Goal: Transaction & Acquisition: Purchase product/service

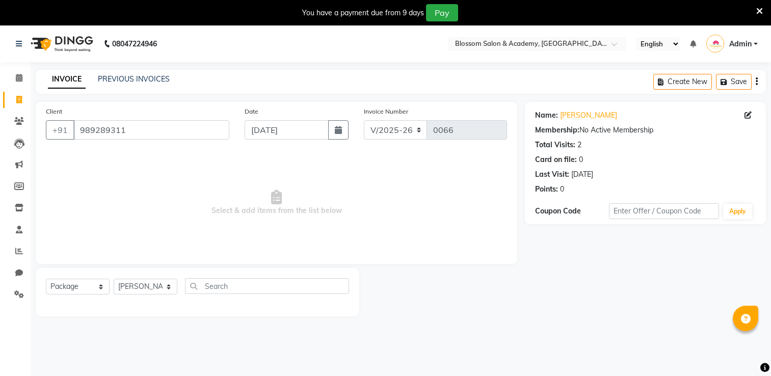
select select "8887"
select select "package"
select select "89747"
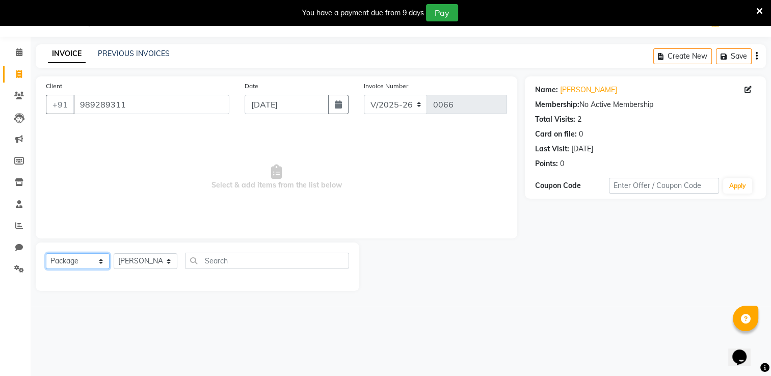
click at [73, 263] on select "Select Service Product Membership Package Voucher Prepaid Gift Card" at bounding box center [78, 261] width 64 height 16
select select "service"
click at [46, 254] on select "Select Service Product Membership Package Voucher Prepaid Gift Card" at bounding box center [78, 261] width 64 height 16
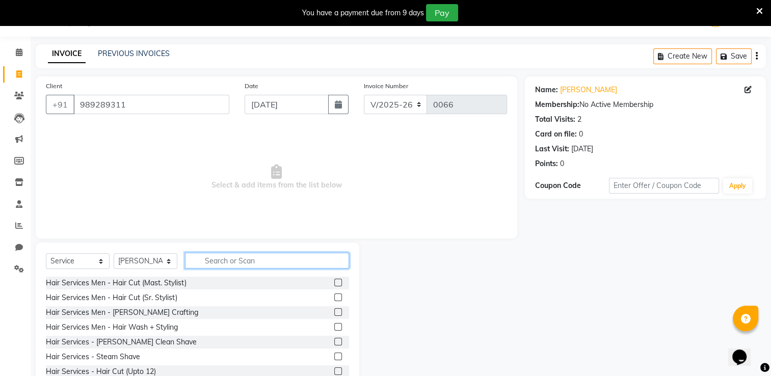
click at [215, 263] on input "text" at bounding box center [267, 261] width 164 height 16
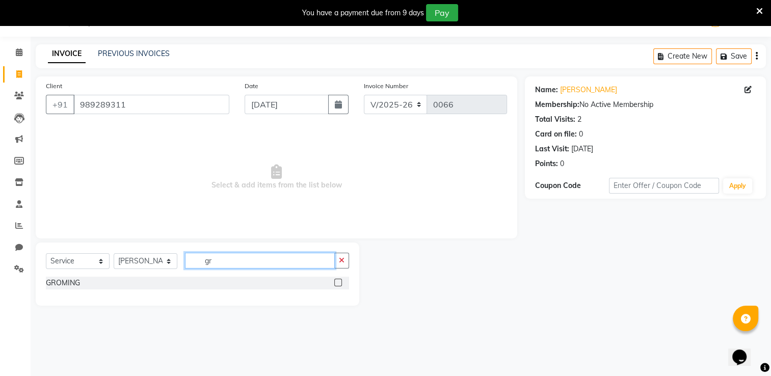
type input "gr"
click at [339, 285] on label at bounding box center [338, 283] width 8 height 8
click at [339, 285] on input "checkbox" at bounding box center [337, 283] width 7 height 7
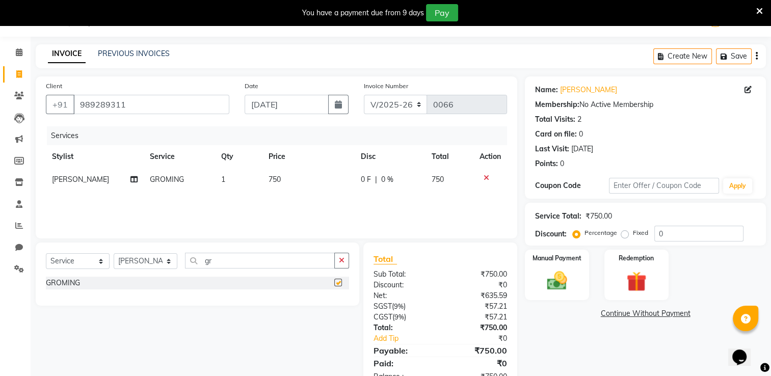
checkbox input "false"
click at [281, 179] on td "750" at bounding box center [308, 179] width 92 height 23
select select "89747"
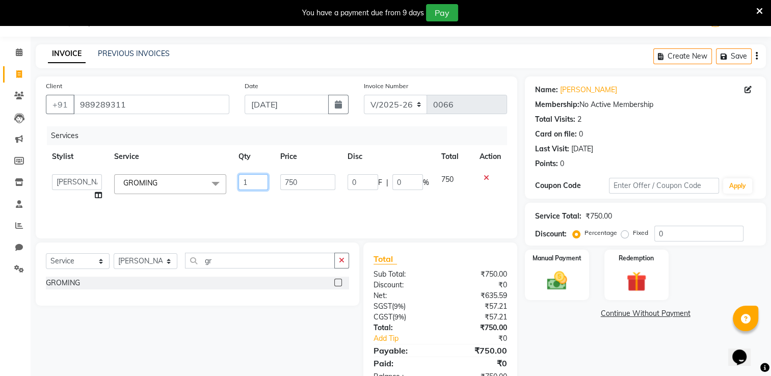
click at [264, 184] on input "1" at bounding box center [253, 182] width 30 height 16
type input "6"
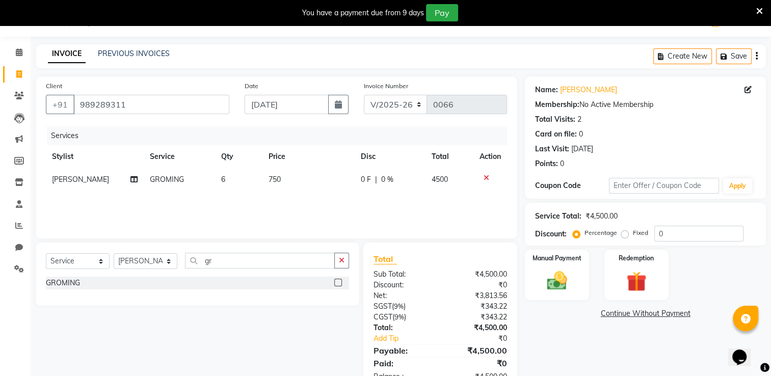
click at [291, 183] on td "750" at bounding box center [308, 179] width 92 height 23
select select "89747"
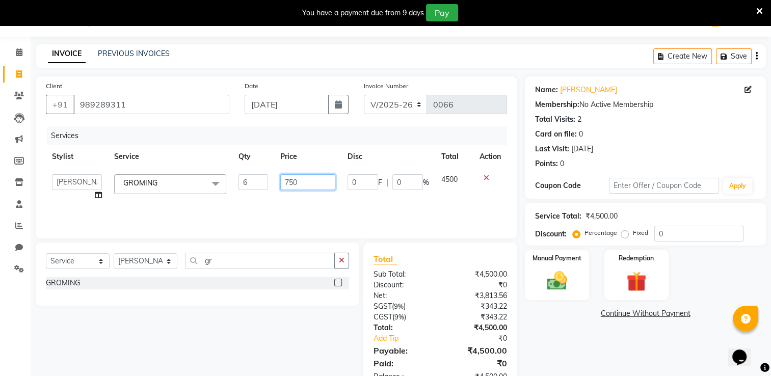
click at [298, 184] on input "750" at bounding box center [307, 182] width 55 height 16
type input "7"
type input "4000"
click at [574, 339] on div "Name: [PERSON_NAME] Membership: No Active Membership Total Visits: 2 Card on fi…" at bounding box center [649, 234] width 249 height 316
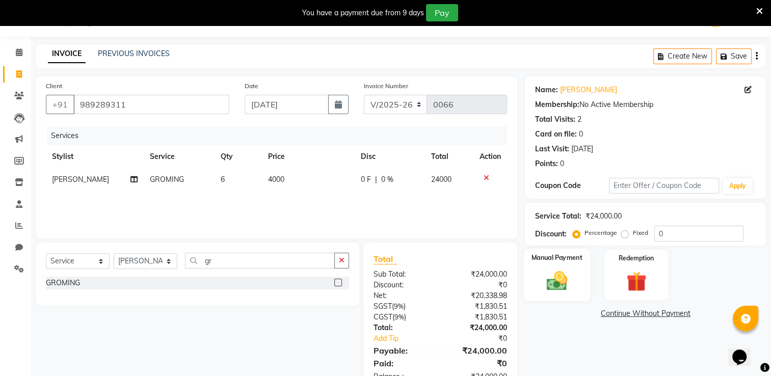
drag, startPoint x: 556, startPoint y: 284, endPoint x: 564, endPoint y: 283, distance: 8.3
click at [556, 283] on img at bounding box center [557, 281] width 34 height 24
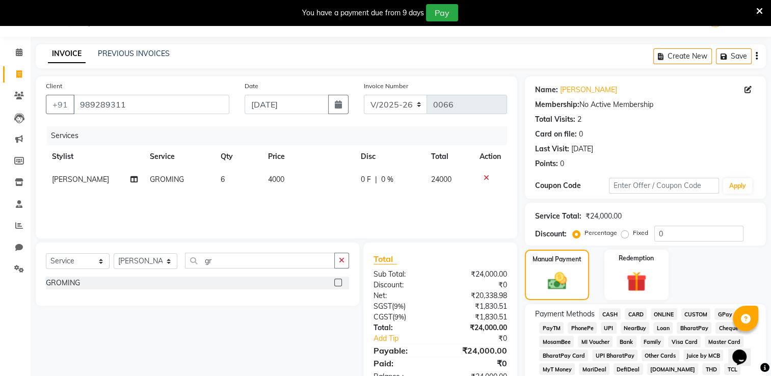
click at [321, 206] on div "Services Stylist Service Qty Price Disc Total Action [PERSON_NAME] GROMING 6 40…" at bounding box center [276, 177] width 461 height 102
click at [284, 181] on td "4000" at bounding box center [308, 179] width 92 height 23
select select "89747"
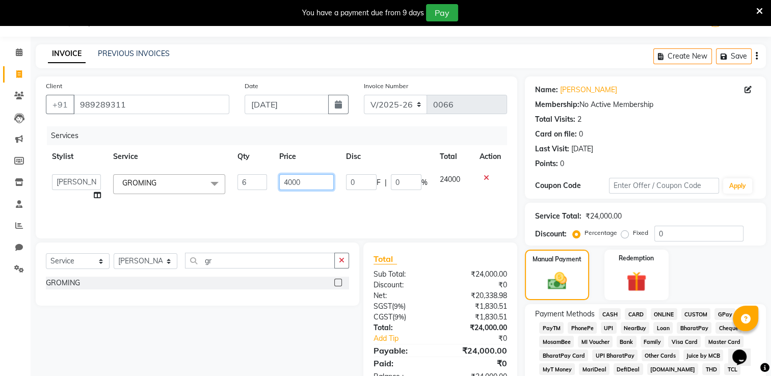
click at [306, 181] on input "4000" at bounding box center [306, 182] width 55 height 16
type input "4"
type input "750"
click at [579, 63] on div "INVOICE PREVIOUS INVOICES Create New Save" at bounding box center [401, 56] width 730 height 24
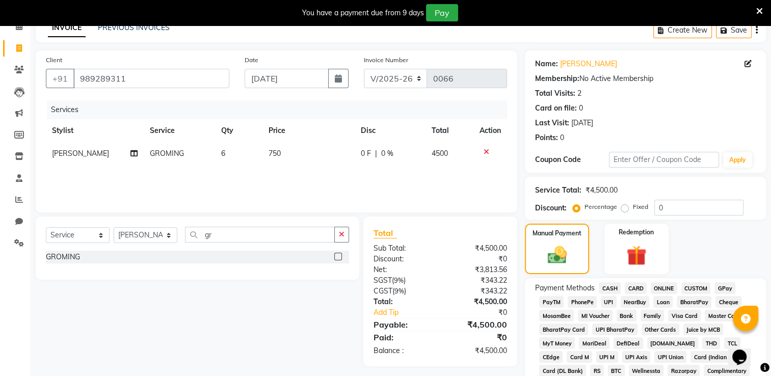
scroll to position [76, 0]
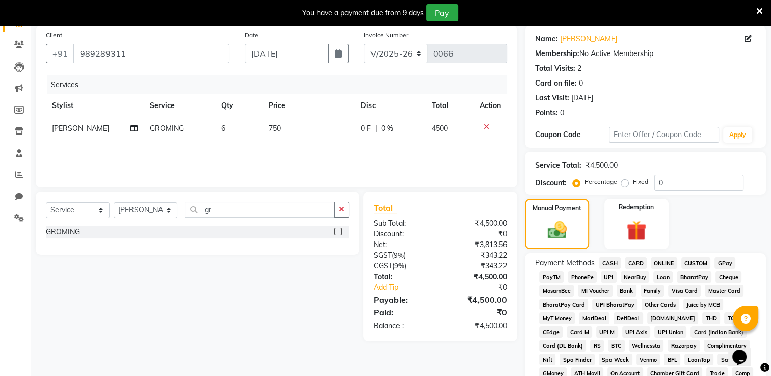
click at [279, 131] on td "750" at bounding box center [308, 128] width 92 height 23
select select "89747"
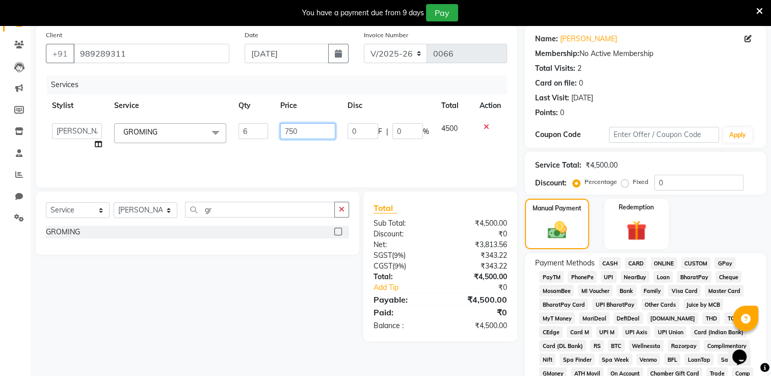
click at [300, 127] on input "750" at bounding box center [307, 131] width 55 height 16
type input "700"
click at [498, 87] on div "Services" at bounding box center [281, 84] width 468 height 19
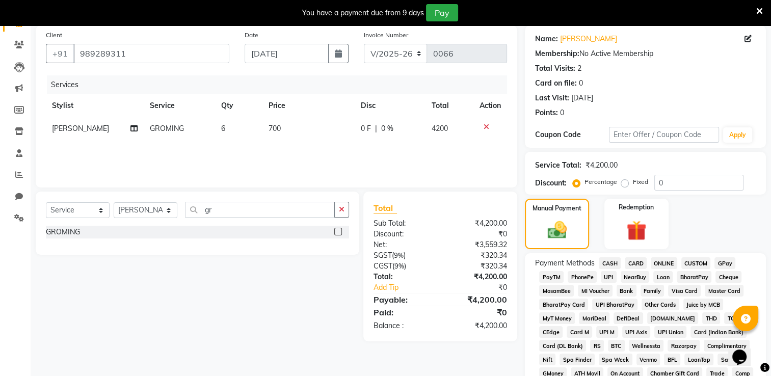
click at [280, 132] on td "700" at bounding box center [308, 128] width 92 height 23
select select "89747"
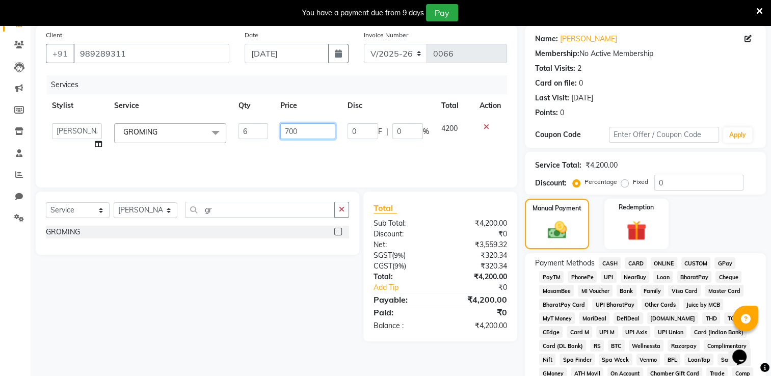
click at [293, 129] on input "700" at bounding box center [307, 131] width 55 height 16
type input "650"
click at [527, 95] on div "Name: [PERSON_NAME] Membership: No Active Membership Total Visits: 2 Card on fi…" at bounding box center [645, 86] width 241 height 122
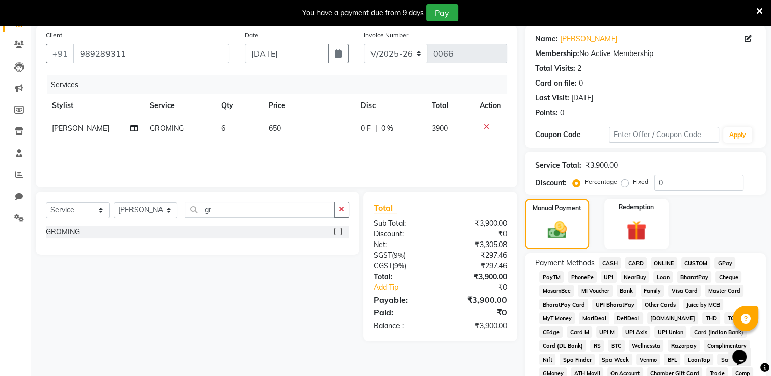
click at [268, 127] on span "650" at bounding box center [274, 128] width 12 height 9
select select "89747"
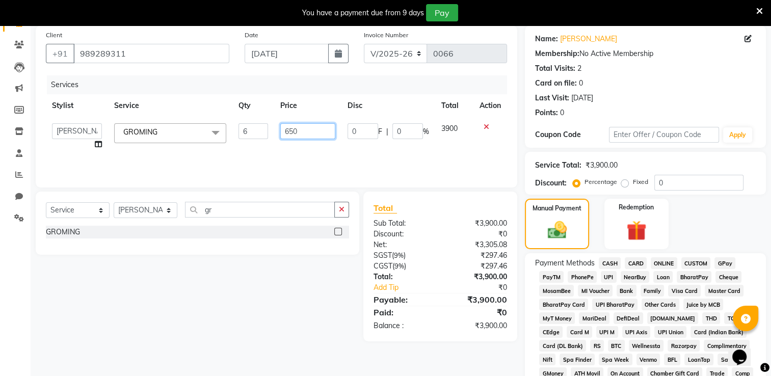
click at [287, 130] on input "650" at bounding box center [307, 131] width 55 height 16
type input "660"
click at [505, 89] on div "Services" at bounding box center [281, 84] width 468 height 19
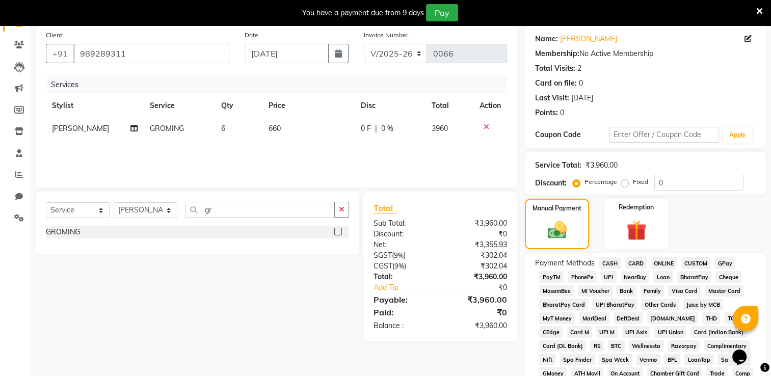
click at [290, 127] on td "660" at bounding box center [308, 128] width 92 height 23
select select "89747"
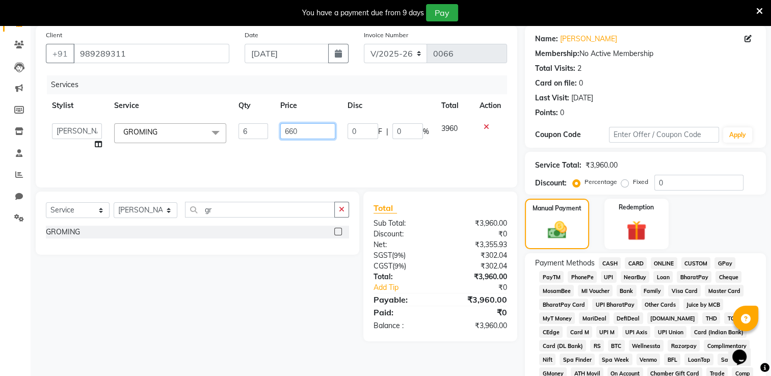
click at [295, 129] on input "660" at bounding box center [307, 131] width 55 height 16
type input "660"
click at [525, 76] on div "Name: [PERSON_NAME] Membership: No Active Membership Total Visits: 2 Card on fi…" at bounding box center [645, 86] width 241 height 122
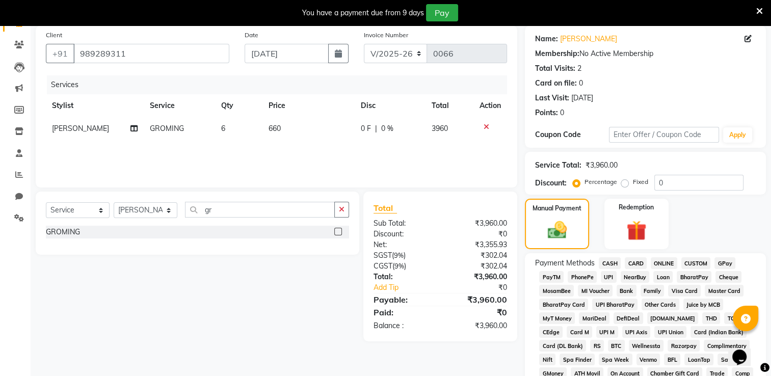
click at [271, 128] on span "660" at bounding box center [274, 128] width 12 height 9
select select "89747"
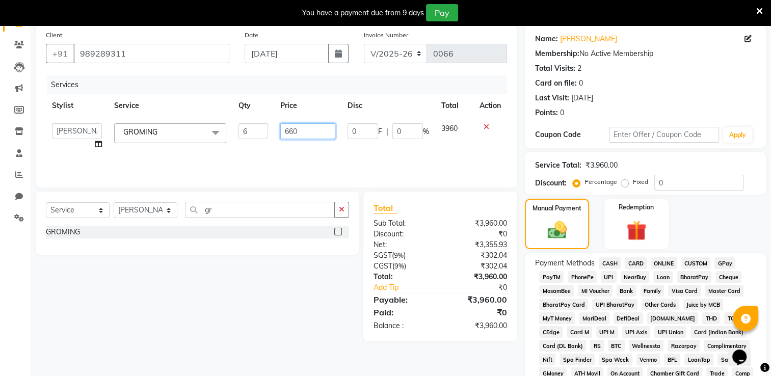
click at [289, 129] on input "660" at bounding box center [307, 131] width 55 height 16
click at [316, 129] on input "660" at bounding box center [307, 131] width 55 height 16
type input "665"
click at [516, 93] on div "Client [PHONE_NUMBER] Date [DATE] Invoice Number V/2025 V/[PHONE_NUMBER] Servic…" at bounding box center [276, 106] width 481 height 162
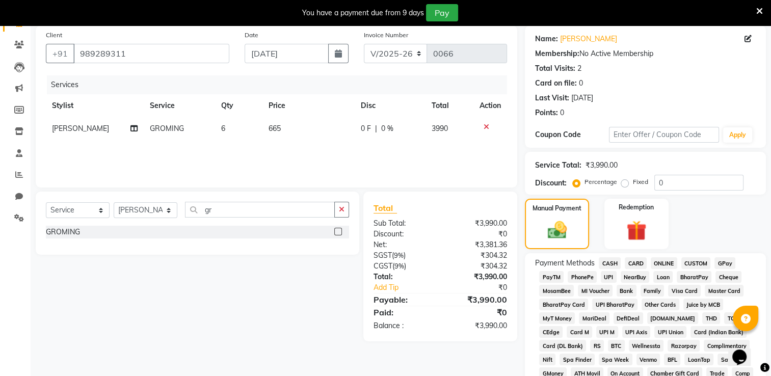
click at [301, 139] on td "665" at bounding box center [308, 128] width 92 height 23
select select "89747"
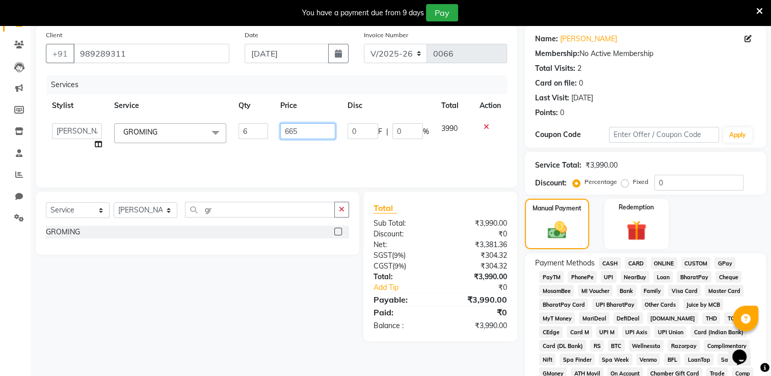
click at [300, 130] on input "665" at bounding box center [307, 131] width 55 height 16
type input "666"
click at [514, 163] on div "Client [PHONE_NUMBER] Date [DATE] Invoice Number V/2025 V/[PHONE_NUMBER] Servic…" at bounding box center [276, 106] width 481 height 162
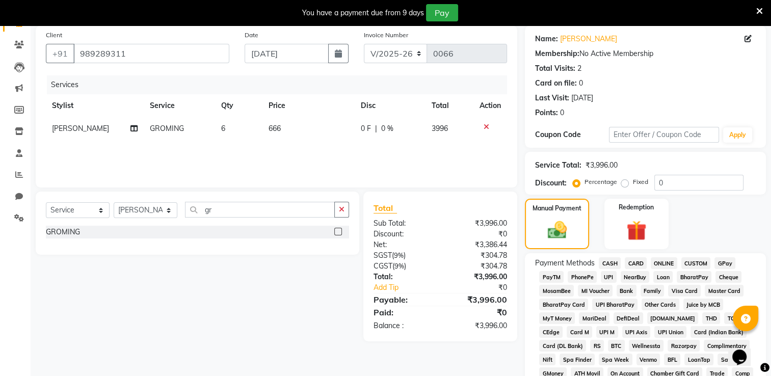
click at [285, 130] on td "666" at bounding box center [308, 128] width 92 height 23
select select "89747"
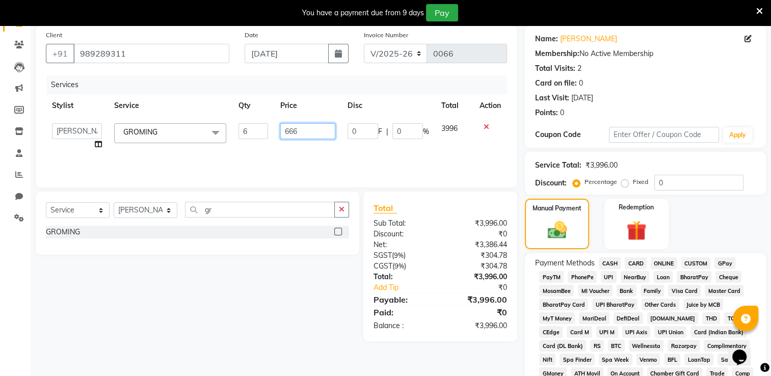
click at [288, 127] on input "666" at bounding box center [307, 131] width 55 height 16
click at [300, 127] on input "666" at bounding box center [307, 131] width 55 height 16
type input "667"
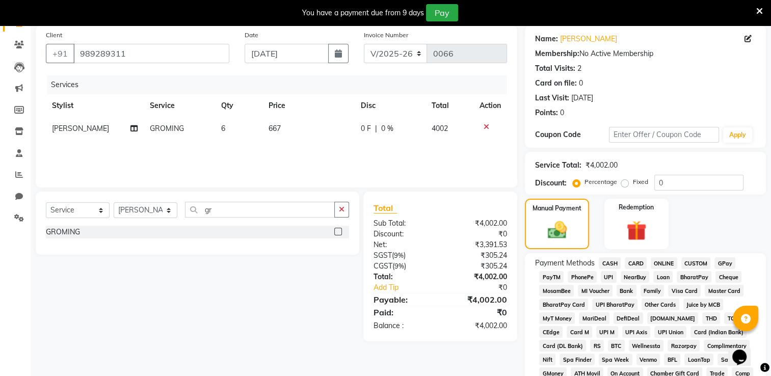
click at [532, 84] on div "Name: [PERSON_NAME] Membership: No Active Membership Total Visits: 2 Card on fi…" at bounding box center [645, 86] width 241 height 122
click at [288, 132] on td "667" at bounding box center [308, 128] width 92 height 23
select select "89747"
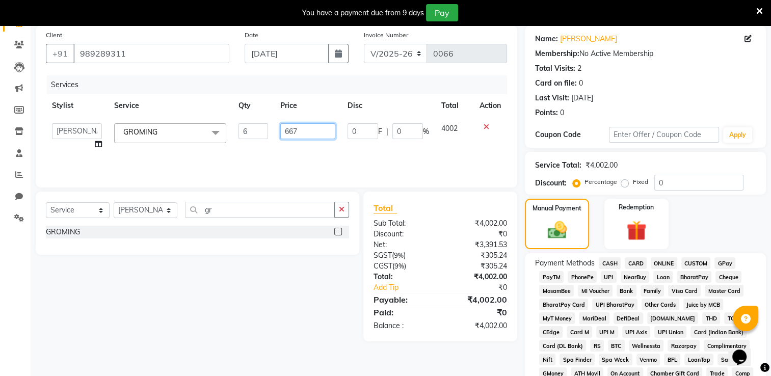
click at [308, 132] on input "667" at bounding box center [307, 131] width 55 height 16
type input "6"
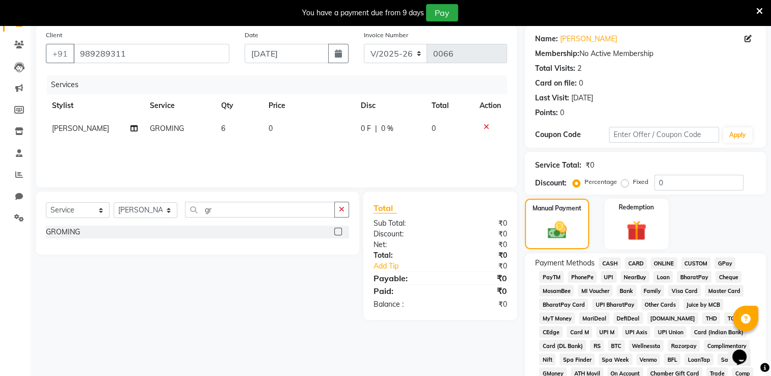
click at [236, 133] on td "6" at bounding box center [238, 128] width 47 height 23
select select "89747"
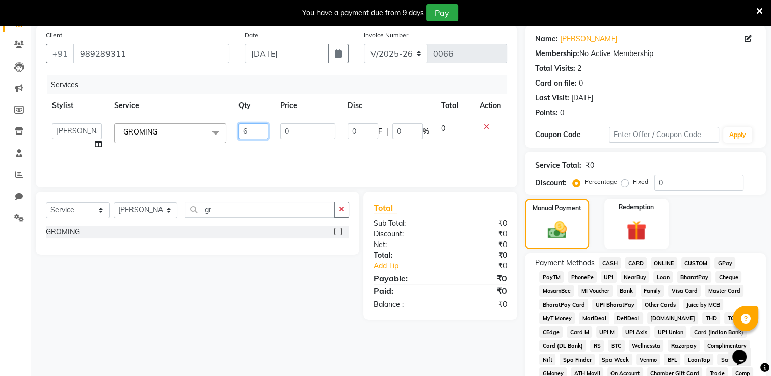
drag, startPoint x: 256, startPoint y: 131, endPoint x: 262, endPoint y: 133, distance: 6.3
click at [258, 132] on input "6" at bounding box center [253, 131] width 30 height 16
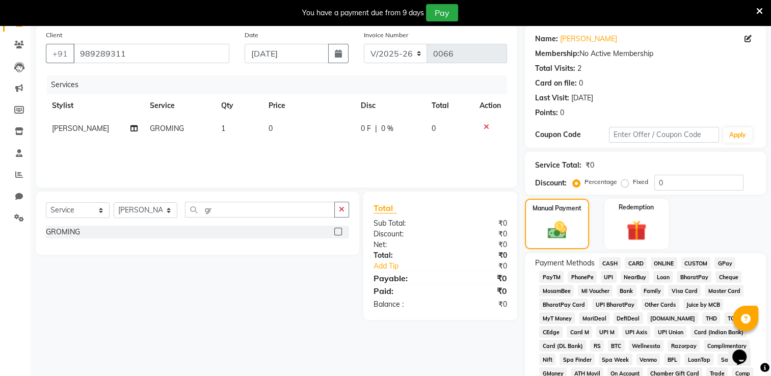
click at [271, 127] on td "0" at bounding box center [308, 128] width 92 height 23
select select "89747"
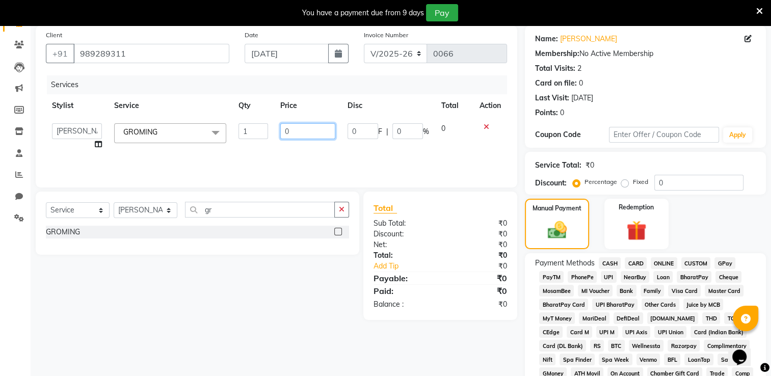
click at [301, 131] on input "0" at bounding box center [307, 131] width 55 height 16
type input "4000"
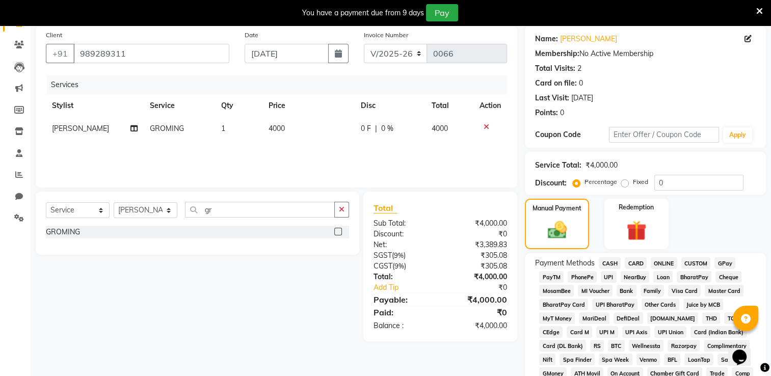
click at [524, 153] on div "Client [PHONE_NUMBER] Date [DATE] Invoice Number V/2025 V/[PHONE_NUMBER] Servic…" at bounding box center [276, 317] width 497 height 584
click at [605, 264] on span "CASH" at bounding box center [610, 263] width 22 height 12
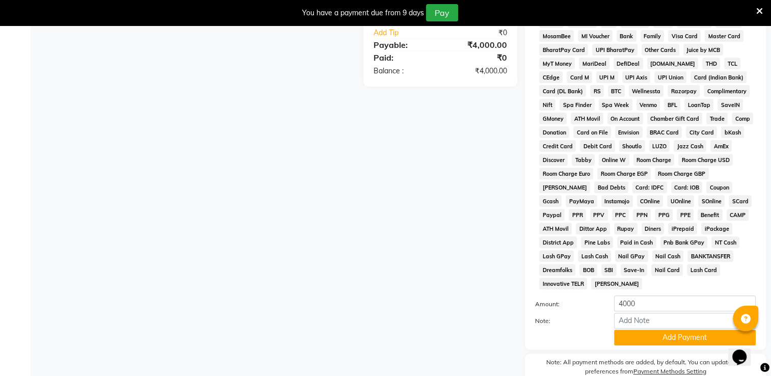
scroll to position [374, 0]
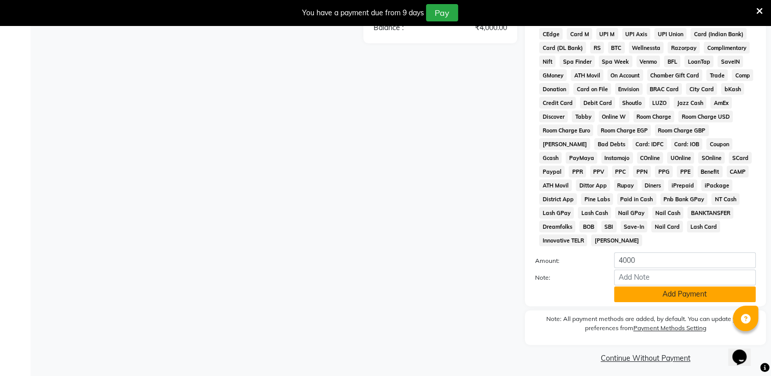
click at [649, 292] on button "Add Payment" at bounding box center [685, 294] width 142 height 16
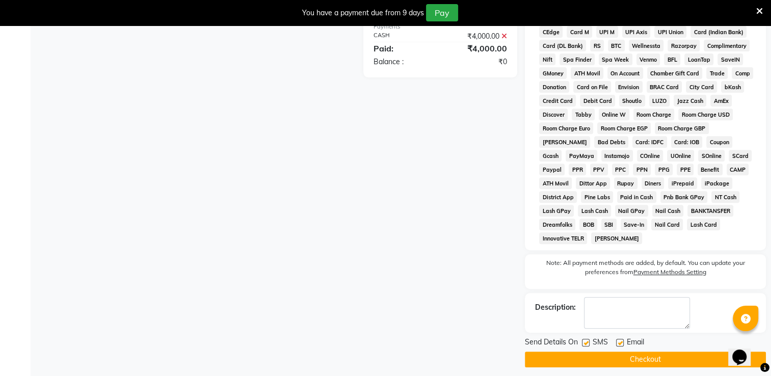
scroll to position [377, 0]
click at [585, 338] on label at bounding box center [586, 342] width 8 height 8
click at [585, 339] on input "checkbox" at bounding box center [585, 342] width 7 height 7
checkbox input "false"
click at [617, 338] on label at bounding box center [620, 342] width 8 height 8
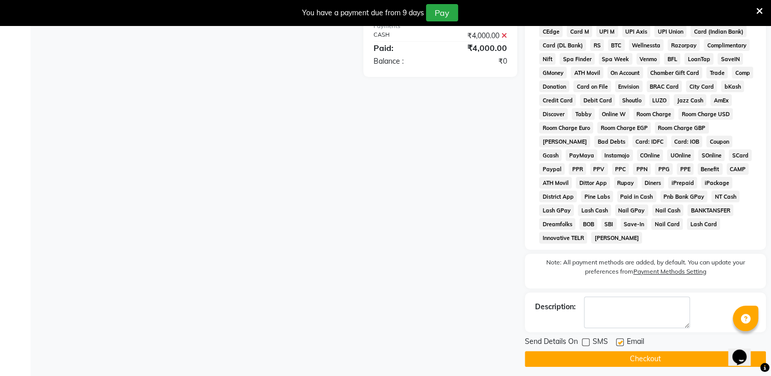
click at [617, 339] on input "checkbox" at bounding box center [619, 342] width 7 height 7
checkbox input "false"
click at [635, 351] on button "Checkout" at bounding box center [645, 359] width 241 height 16
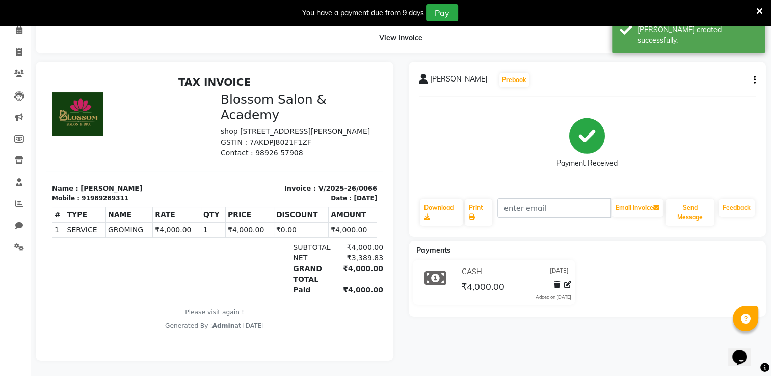
click at [412, 178] on div "[PERSON_NAME] Prebook Payment Received Download Print Email Invoice Send Messag…" at bounding box center [588, 149] width 358 height 175
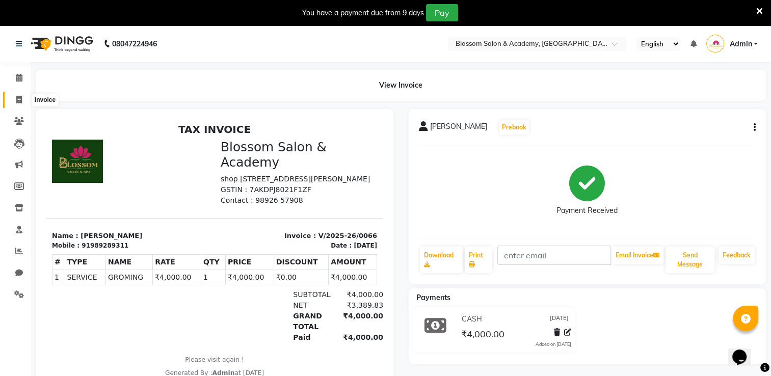
click at [17, 101] on icon at bounding box center [19, 100] width 6 height 8
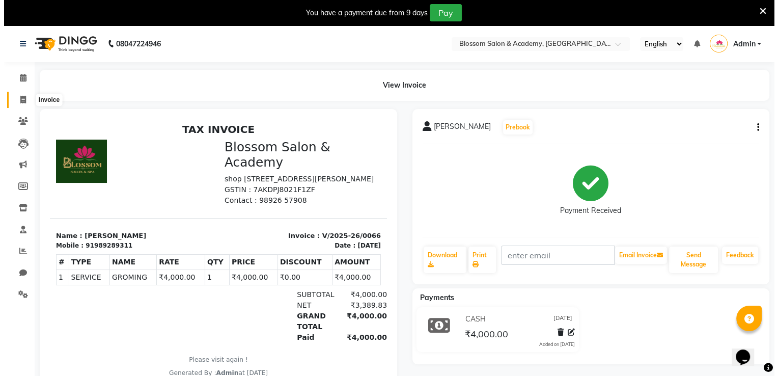
scroll to position [25, 0]
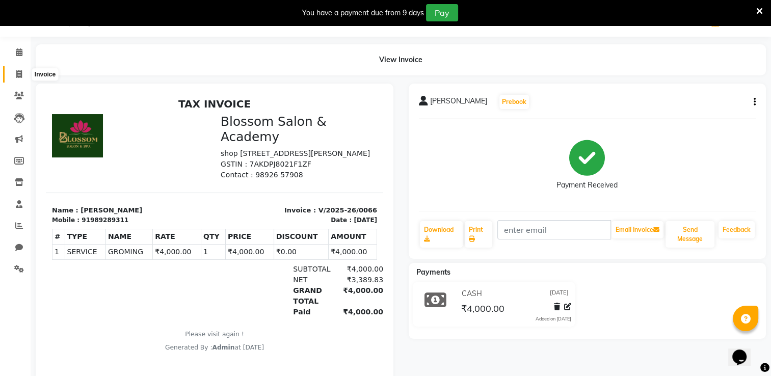
select select "service"
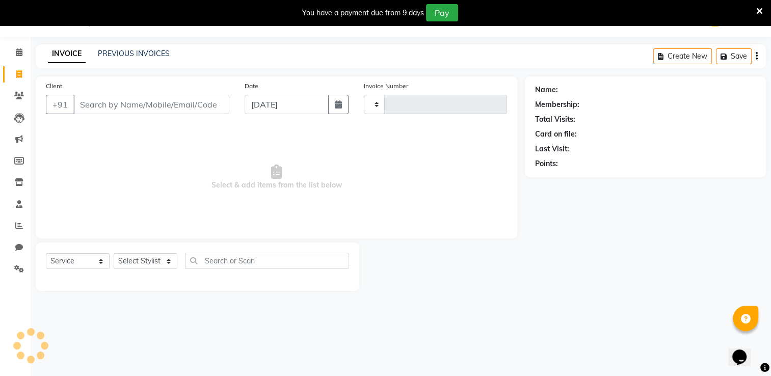
type input "0067"
select select "8887"
type input "m"
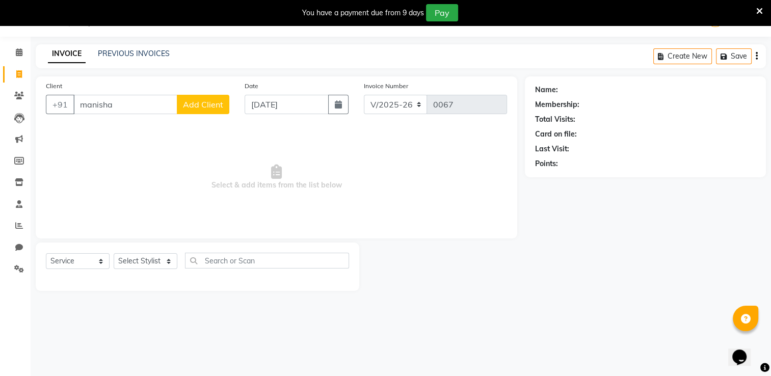
type input "manisha"
click at [208, 104] on span "Add Client" at bounding box center [203, 104] width 40 height 10
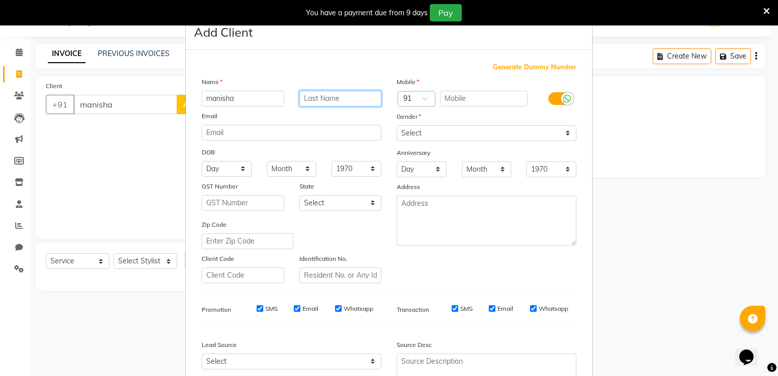
click at [308, 97] on input "text" at bounding box center [341, 99] width 83 height 16
type input "gala"
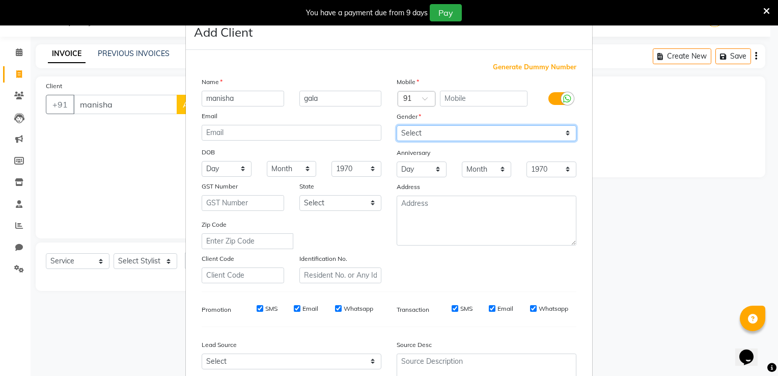
click at [423, 140] on select "Select [DEMOGRAPHIC_DATA] [DEMOGRAPHIC_DATA] Other Prefer Not To Say" at bounding box center [487, 133] width 180 height 16
select select "[DEMOGRAPHIC_DATA]"
click at [397, 126] on select "Select [DEMOGRAPHIC_DATA] [DEMOGRAPHIC_DATA] Other Prefer Not To Say" at bounding box center [487, 133] width 180 height 16
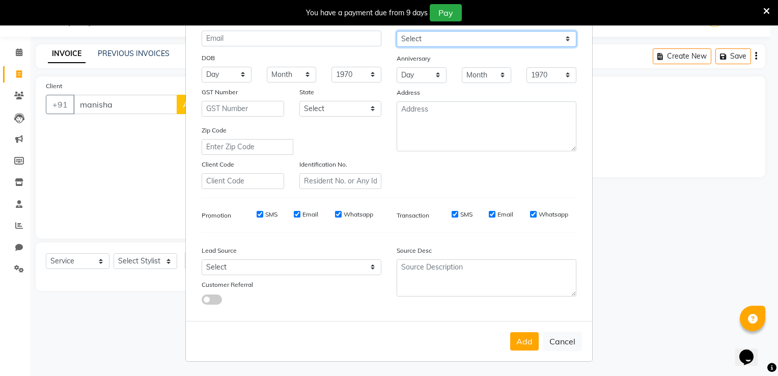
scroll to position [0, 0]
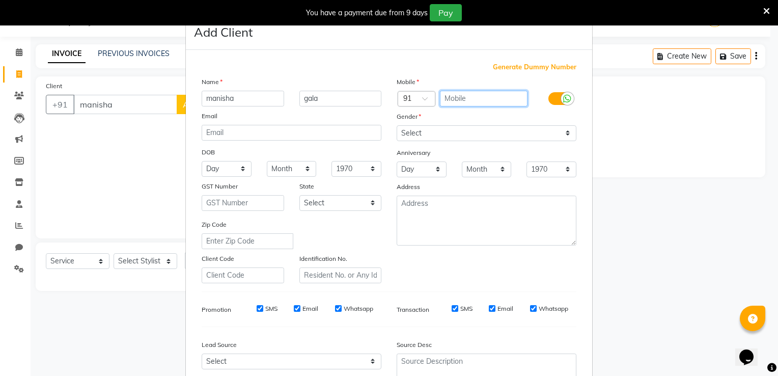
click at [467, 99] on input "text" at bounding box center [484, 99] width 88 height 16
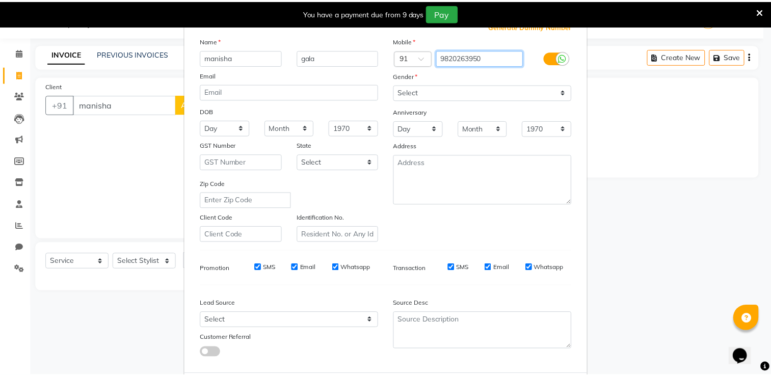
scroll to position [99, 0]
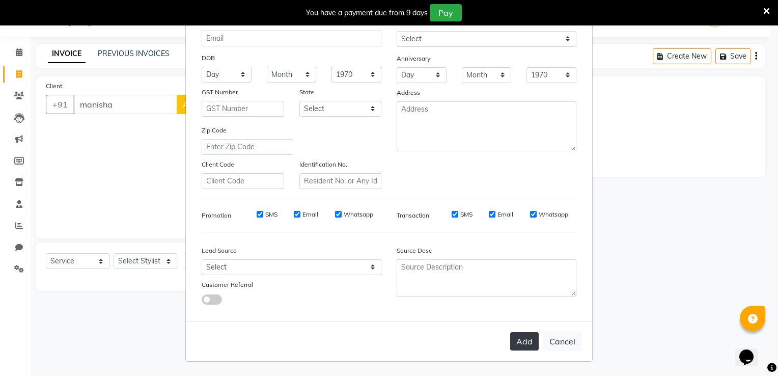
type input "9820263950"
click at [525, 346] on button "Add" at bounding box center [524, 341] width 29 height 18
type input "9820263950"
select select
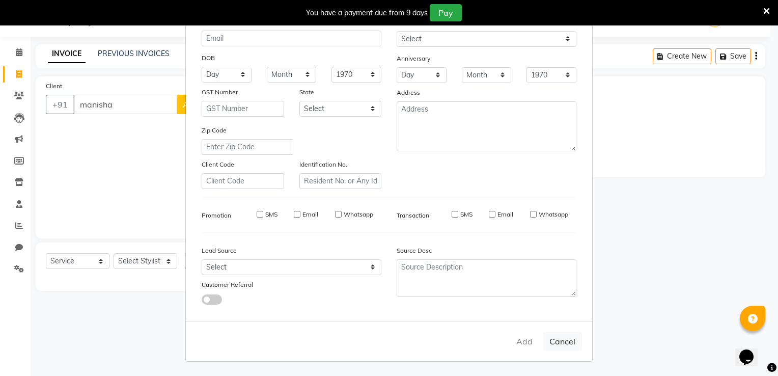
select select
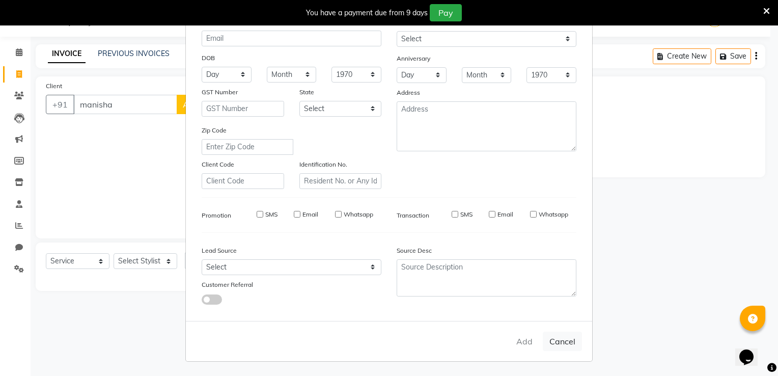
checkbox input "false"
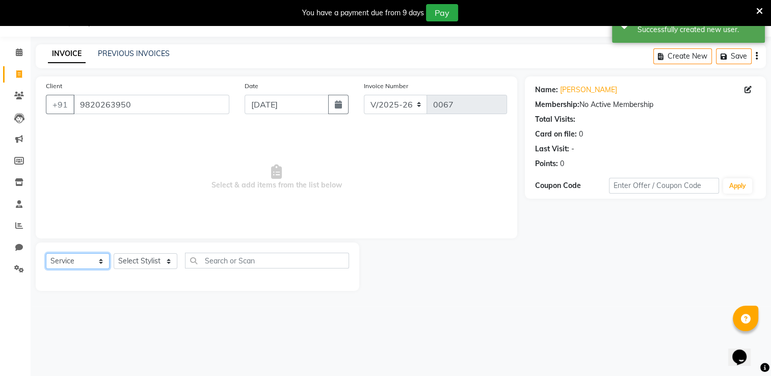
click at [85, 263] on select "Select Service Product Membership Package Voucher Prepaid Gift Card" at bounding box center [78, 261] width 64 height 16
click at [138, 265] on select "Select Stylist [PERSON_NAME] [PERSON_NAME] [PERSON_NAME] [PERSON_NAME] BARBHIYA…" at bounding box center [146, 261] width 64 height 16
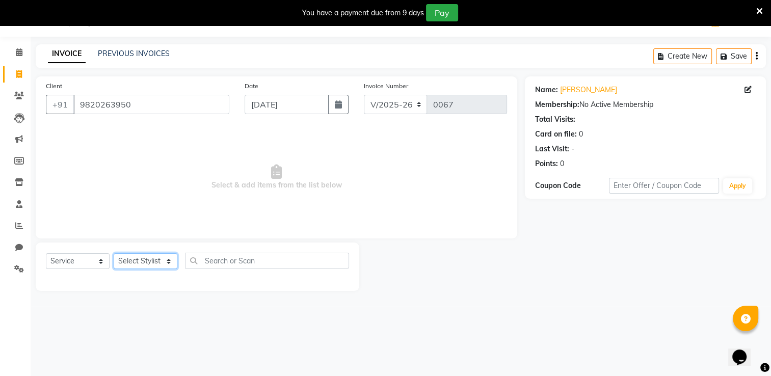
select select "89748"
click at [114, 254] on select "Select Stylist [PERSON_NAME] [PERSON_NAME] [PERSON_NAME] [PERSON_NAME] BARBHIYA…" at bounding box center [146, 261] width 64 height 16
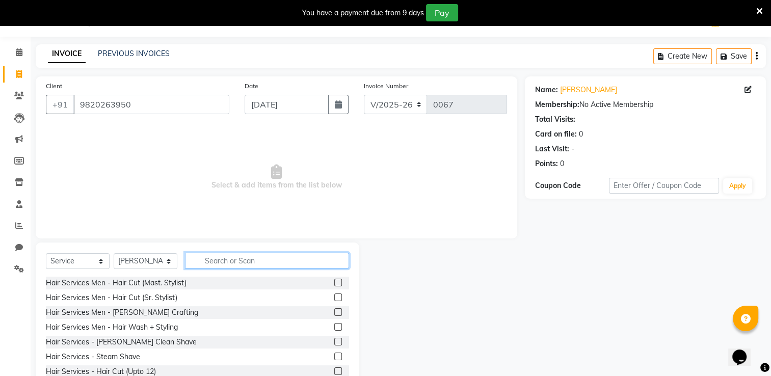
click at [212, 260] on input "text" at bounding box center [267, 261] width 164 height 16
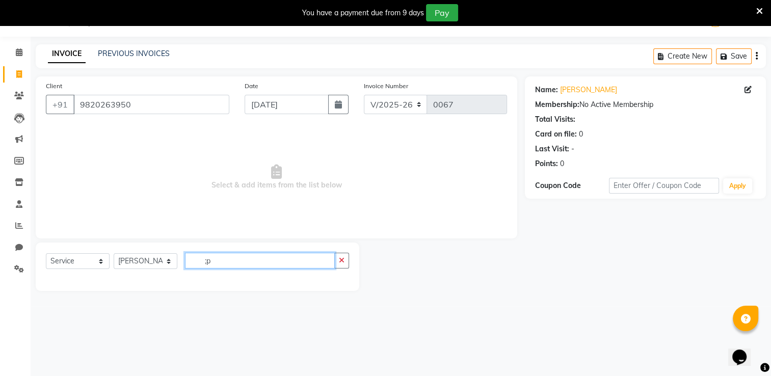
type input ";"
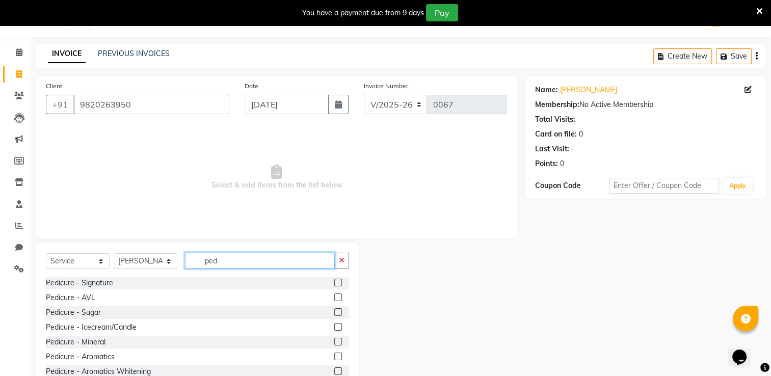
type input "ped"
click at [334, 282] on label at bounding box center [338, 283] width 8 height 8
click at [334, 282] on input "checkbox" at bounding box center [337, 283] width 7 height 7
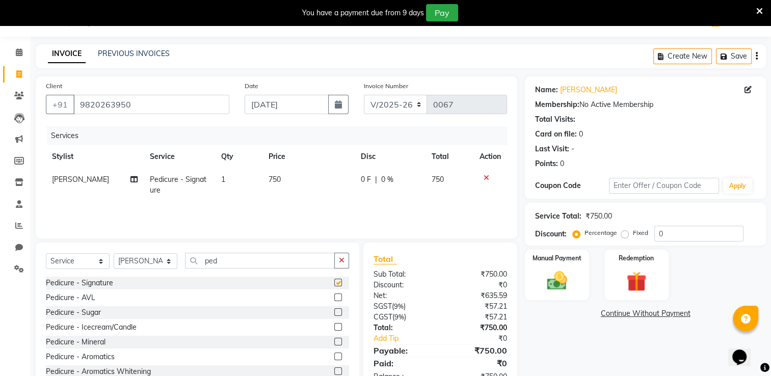
checkbox input "false"
click at [274, 173] on td "750" at bounding box center [308, 185] width 92 height 34
select select "89748"
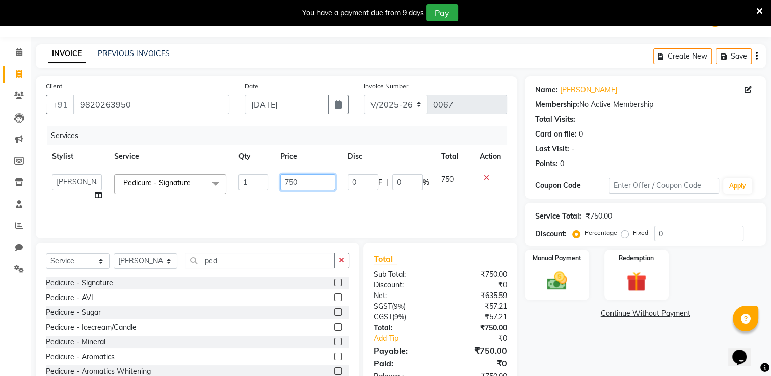
click at [298, 181] on input "750" at bounding box center [307, 182] width 55 height 16
type input "600"
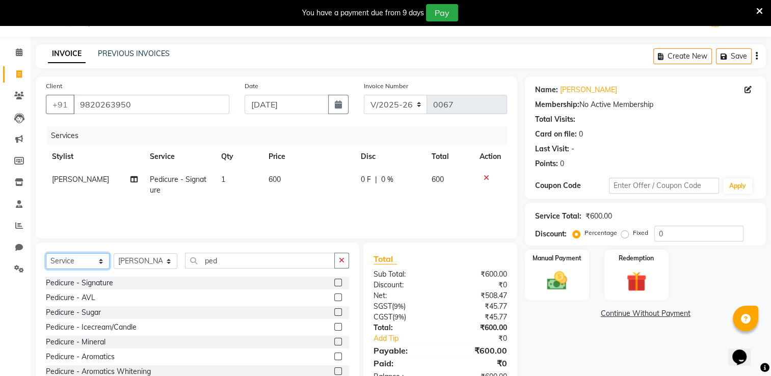
click at [98, 260] on select "Select Service Product Membership Package Voucher Prepaid Gift Card" at bounding box center [78, 261] width 64 height 16
select select "product"
click at [46, 254] on select "Select Service Product Membership Package Voucher Prepaid Gift Card" at bounding box center [78, 261] width 64 height 16
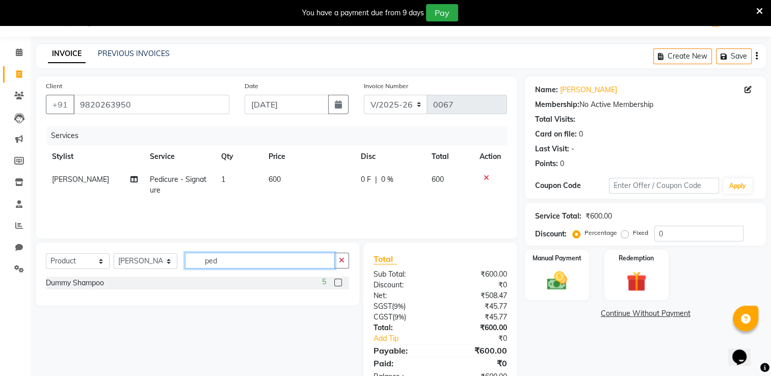
click at [231, 260] on input "ped" at bounding box center [260, 261] width 150 height 16
type input "p"
click at [118, 288] on div "Dummy Shampoo 5" at bounding box center [197, 283] width 303 height 13
click at [335, 283] on label at bounding box center [338, 283] width 8 height 8
click at [335, 283] on input "checkbox" at bounding box center [337, 283] width 7 height 7
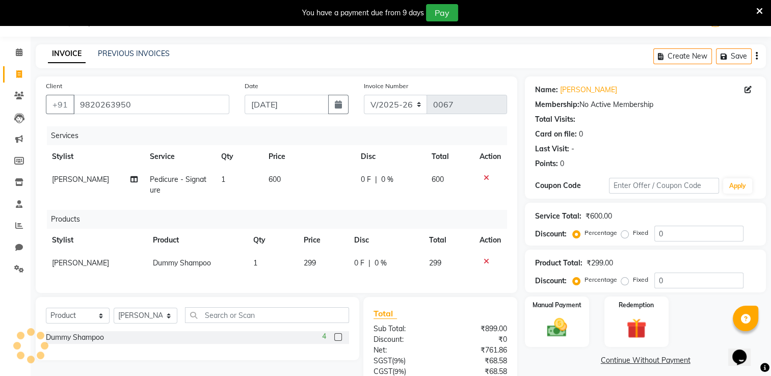
click at [339, 341] on label at bounding box center [338, 337] width 8 height 8
click at [339, 341] on input "checkbox" at bounding box center [337, 337] width 7 height 7
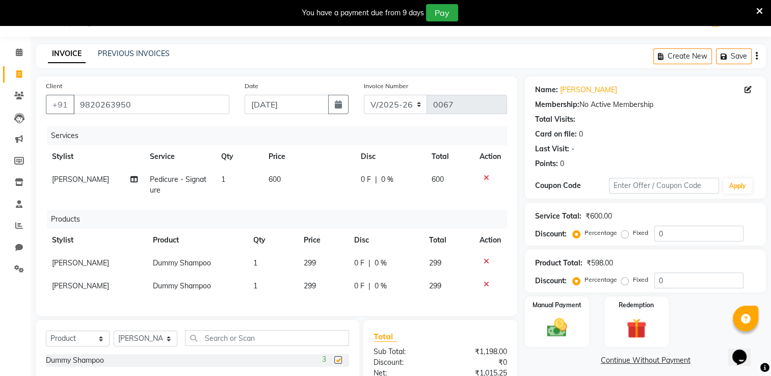
checkbox input "false"
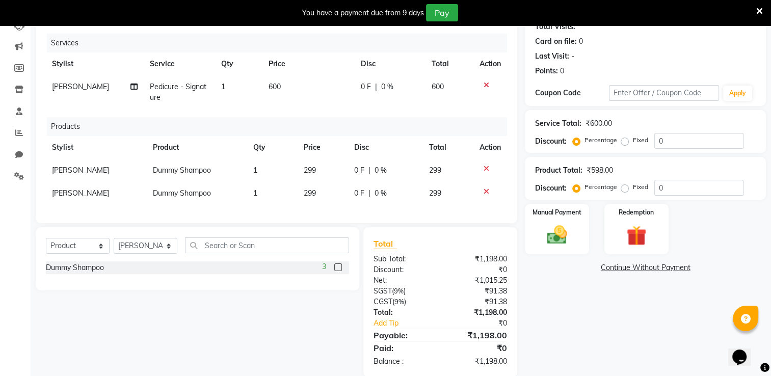
scroll to position [127, 0]
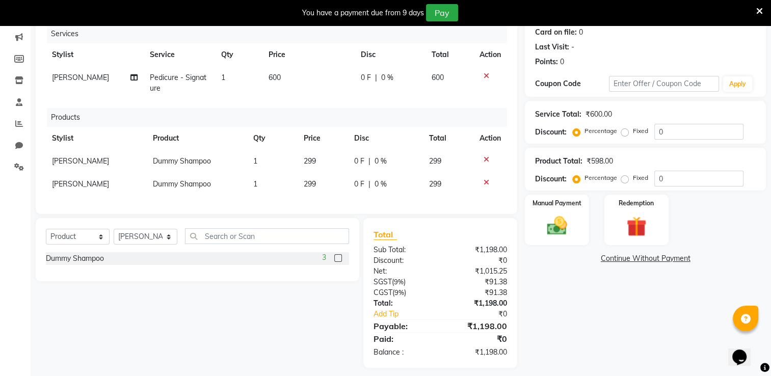
click at [488, 158] on icon at bounding box center [486, 159] width 6 height 7
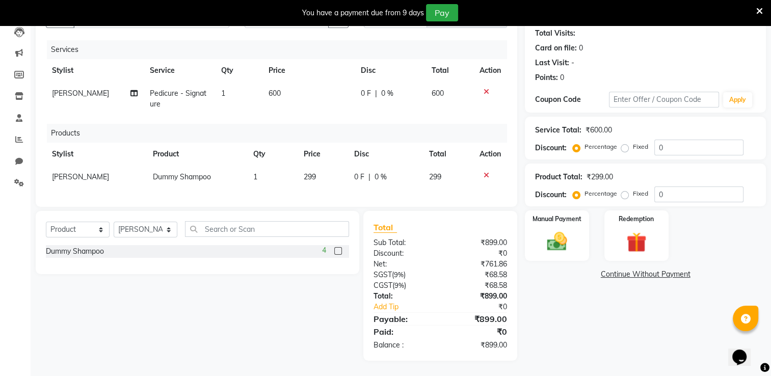
click at [487, 172] on icon at bounding box center [486, 175] width 6 height 7
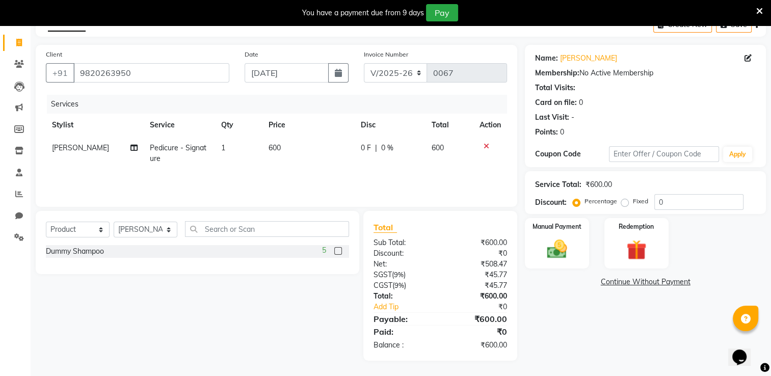
scroll to position [57, 0]
click at [18, 130] on icon at bounding box center [19, 129] width 10 height 8
select select
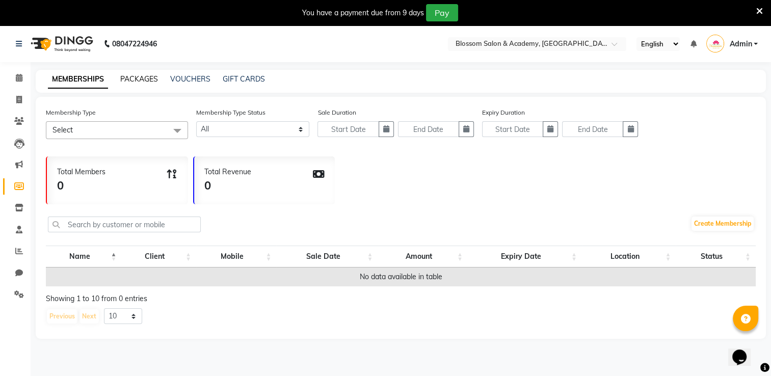
click at [145, 79] on link "PACKAGES" at bounding box center [139, 78] width 38 height 9
select select
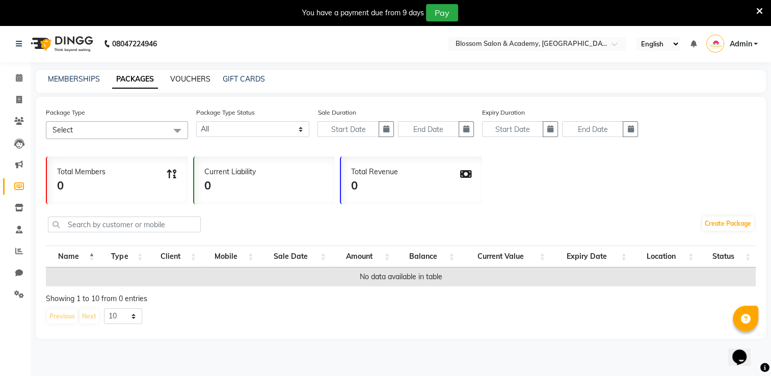
click at [182, 78] on link "VOUCHERS" at bounding box center [190, 78] width 40 height 9
select select
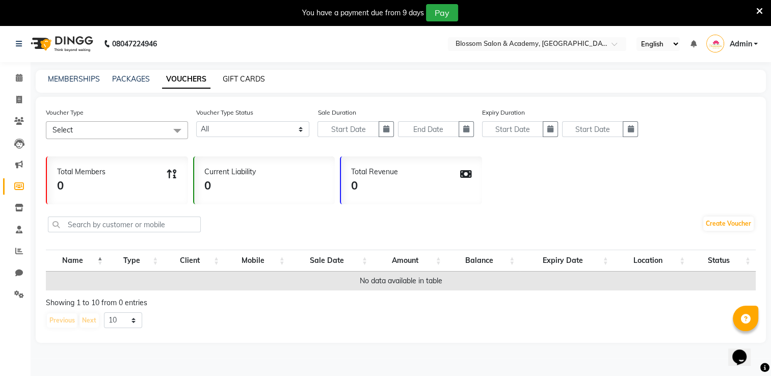
click at [244, 78] on link "GIFT CARDS" at bounding box center [244, 78] width 42 height 9
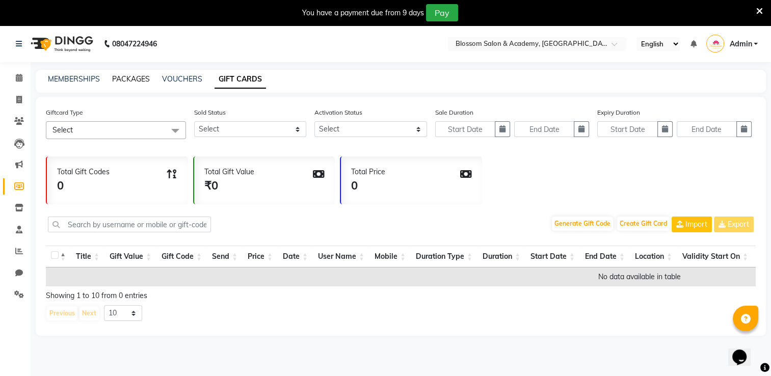
click at [120, 77] on link "PACKAGES" at bounding box center [131, 78] width 38 height 9
select select
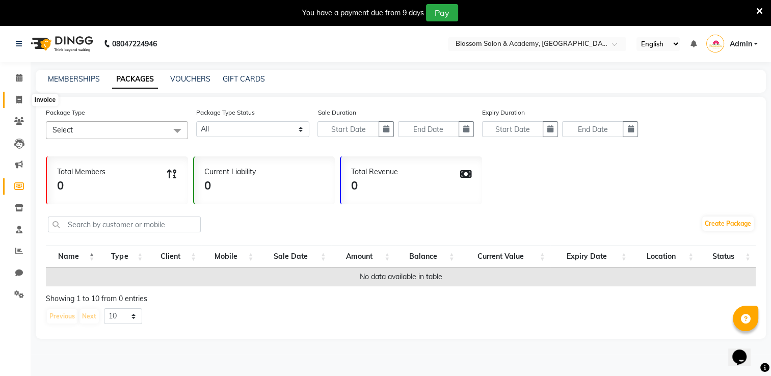
click at [18, 97] on icon at bounding box center [19, 100] width 6 height 8
select select "service"
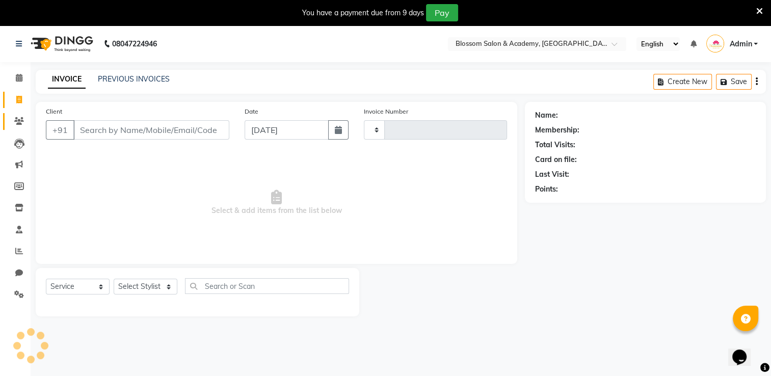
scroll to position [7, 0]
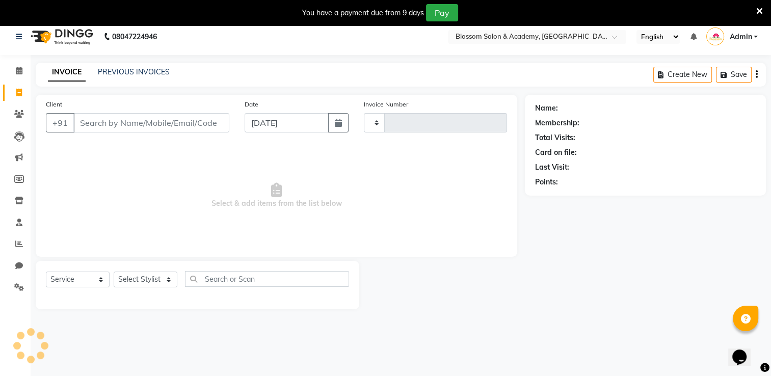
type input "0067"
select select "8887"
click at [21, 243] on icon at bounding box center [19, 244] width 8 height 8
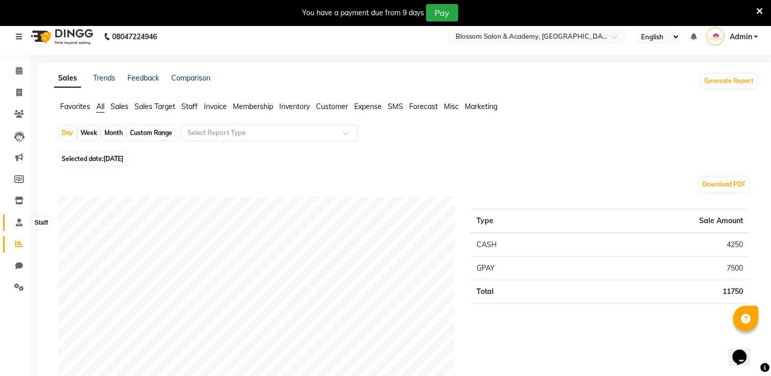
click at [20, 226] on icon at bounding box center [19, 223] width 7 height 8
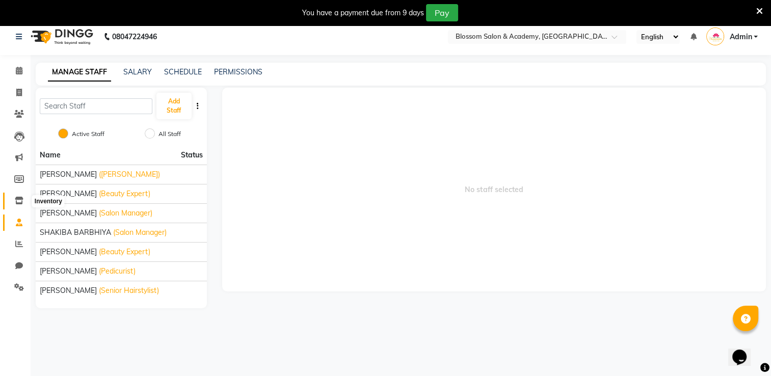
click at [20, 203] on icon at bounding box center [19, 201] width 9 height 8
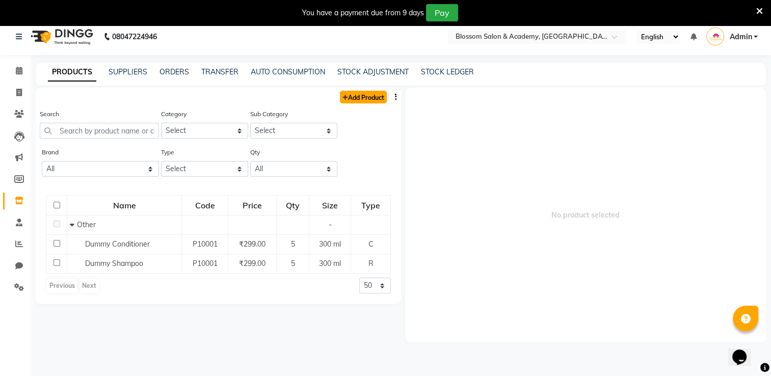
click at [371, 98] on link "Add Product" at bounding box center [363, 97] width 47 height 13
select select "true"
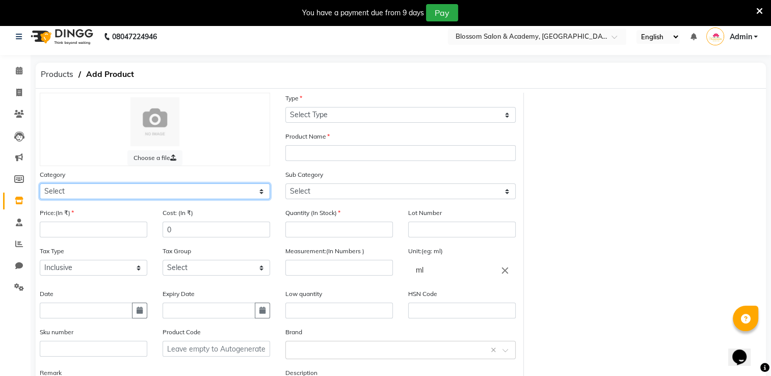
click at [114, 193] on select "Select Hair Skin Makeup Personal Care Appliances [PERSON_NAME] Waxing Disposabl…" at bounding box center [155, 191] width 230 height 16
select select "1100"
click at [40, 185] on select "Select Hair Skin Makeup Personal Care Appliances [PERSON_NAME] Waxing Disposabl…" at bounding box center [155, 191] width 230 height 16
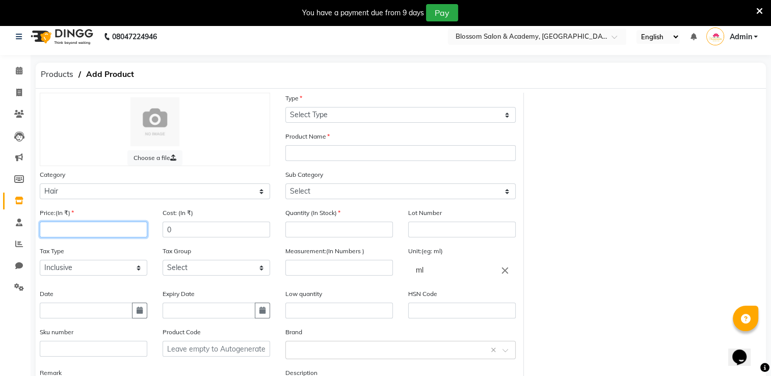
click at [94, 227] on input "number" at bounding box center [93, 230] width 107 height 16
type input "1650"
click at [193, 230] on input "0" at bounding box center [216, 230] width 107 height 16
type input "1"
click at [84, 276] on select "Select Inclusive Exclusive" at bounding box center [93, 268] width 107 height 16
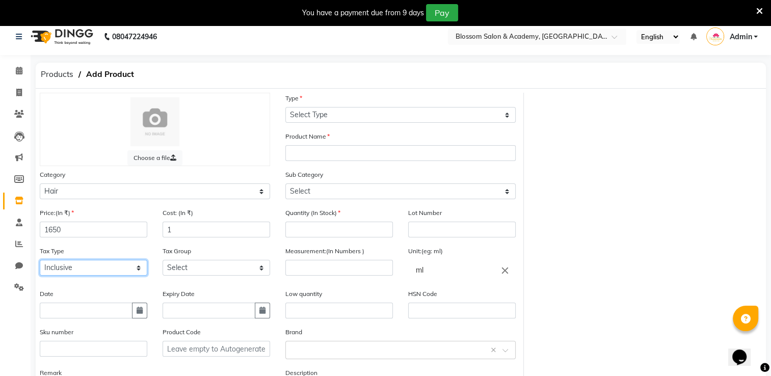
select select "false"
click at [40, 262] on select "Select Inclusive Exclusive" at bounding box center [93, 268] width 107 height 16
click at [180, 274] on select "Select GST" at bounding box center [216, 268] width 107 height 16
select select "4370"
click at [163, 262] on select "Select GST" at bounding box center [216, 268] width 107 height 16
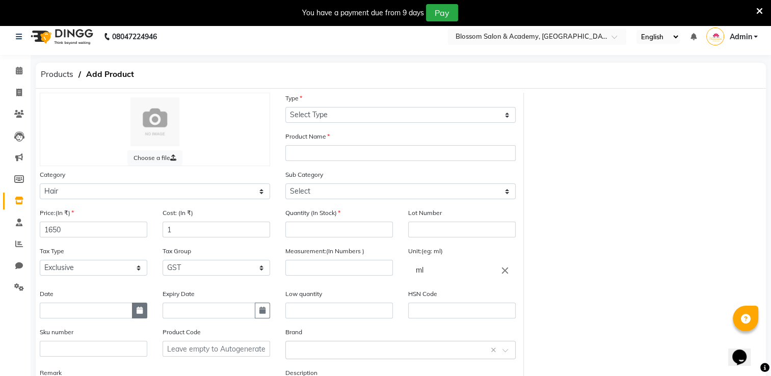
click at [139, 318] on button "button" at bounding box center [139, 311] width 15 height 16
select select "9"
select select "2025"
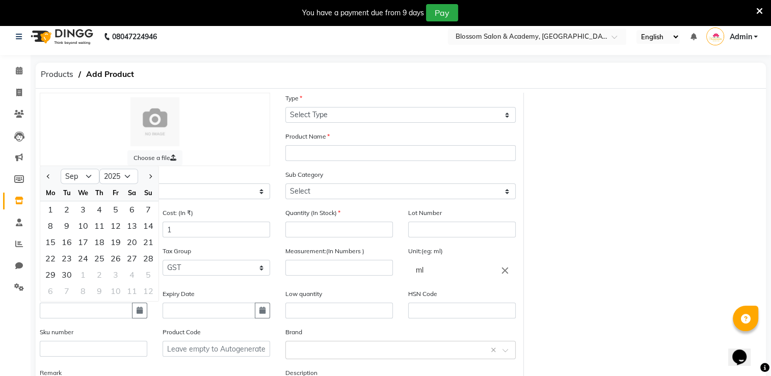
click at [53, 183] on div at bounding box center [50, 176] width 20 height 16
click at [48, 178] on span "Previous month" at bounding box center [49, 176] width 4 height 4
select select "8"
click at [77, 260] on div "20" at bounding box center [83, 258] width 16 height 16
type input "[DATE]"
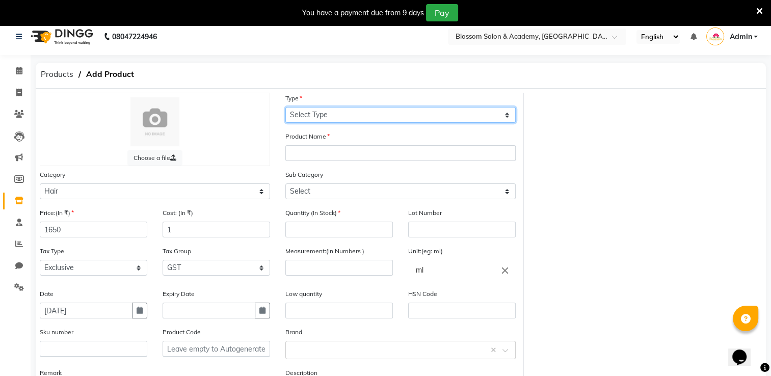
click at [357, 117] on select "Select Type Both Retail Consumable" at bounding box center [400, 115] width 230 height 16
select select "B"
click at [285, 107] on select "Select Type Both Retail Consumable" at bounding box center [400, 115] width 230 height 16
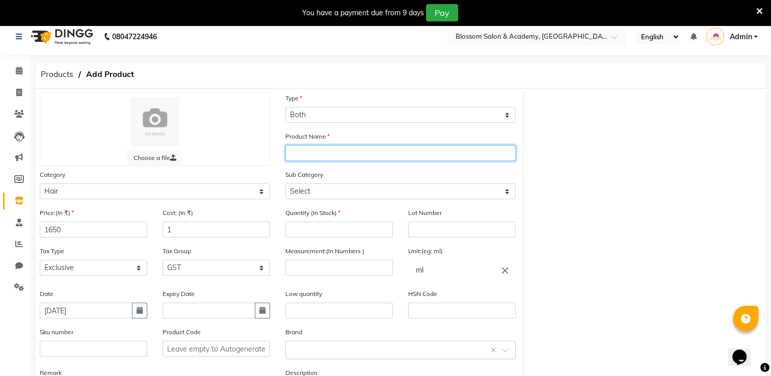
click at [334, 151] on input "text" at bounding box center [400, 153] width 230 height 16
type input "qod [PERSON_NAME]"
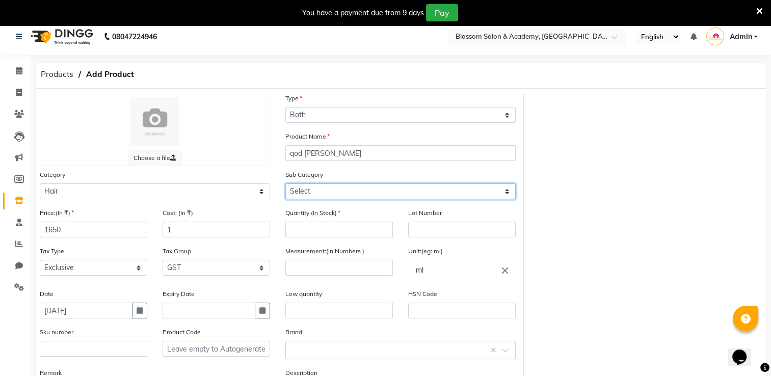
click at [306, 195] on select "Select Shampoo Conditioner Cream Mask Oil Serum Color Appliances Treatment Styl…" at bounding box center [400, 191] width 230 height 16
select select "1101"
click at [285, 185] on select "Select Shampoo Conditioner Cream Mask Oil Serum Color Appliances Treatment Styl…" at bounding box center [400, 191] width 230 height 16
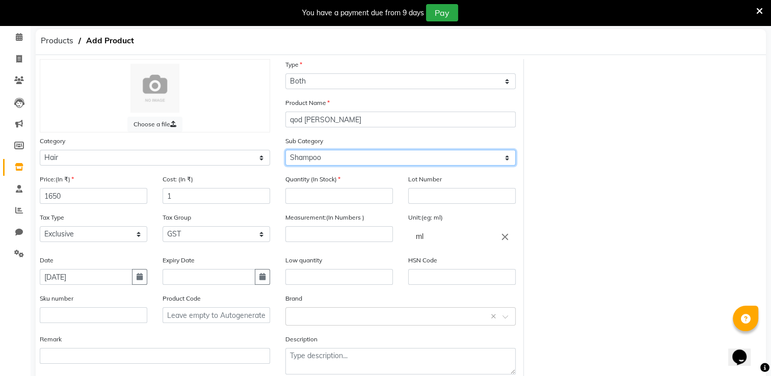
scroll to position [58, 0]
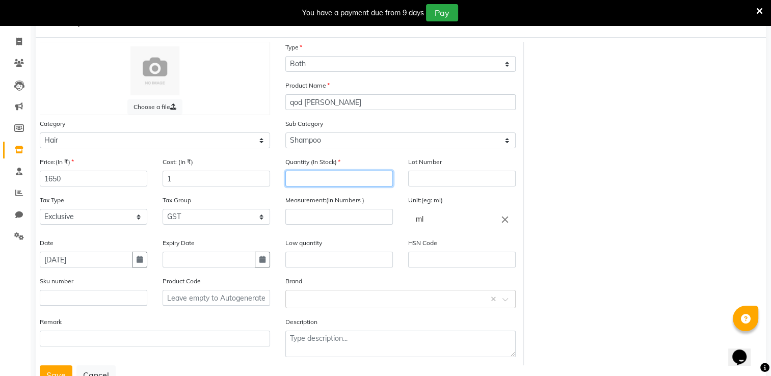
click at [309, 177] on input "number" at bounding box center [338, 179] width 107 height 16
type input "1"
click at [330, 225] on input "number" at bounding box center [338, 217] width 107 height 16
type input "1"
click at [438, 217] on input "ml" at bounding box center [461, 219] width 107 height 20
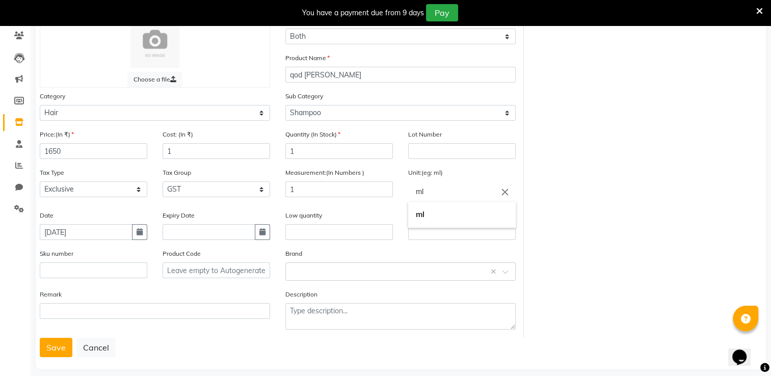
scroll to position [100, 0]
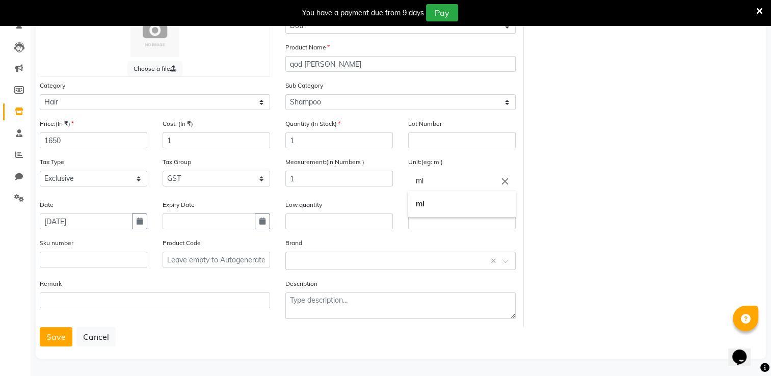
click at [305, 259] on div at bounding box center [385, 188] width 771 height 376
click at [304, 260] on body "08047224946 Select Location × Blossom Salon & Academy, Andheri English ENGLISH …" at bounding box center [385, 117] width 771 height 376
click at [342, 260] on div "Wow" at bounding box center [400, 258] width 229 height 19
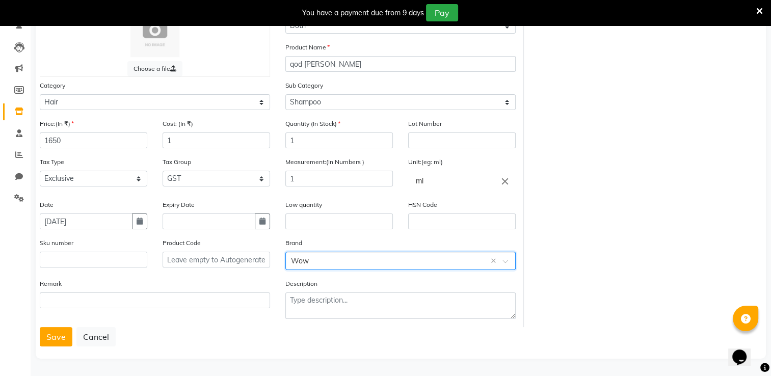
click at [336, 259] on body "08047224946 Select Location × Blossom Salon & Academy, Andheri English ENGLISH …" at bounding box center [385, 117] width 771 height 376
click at [461, 257] on div "Wow" at bounding box center [400, 258] width 229 height 19
click at [51, 331] on button "Save" at bounding box center [56, 336] width 33 height 19
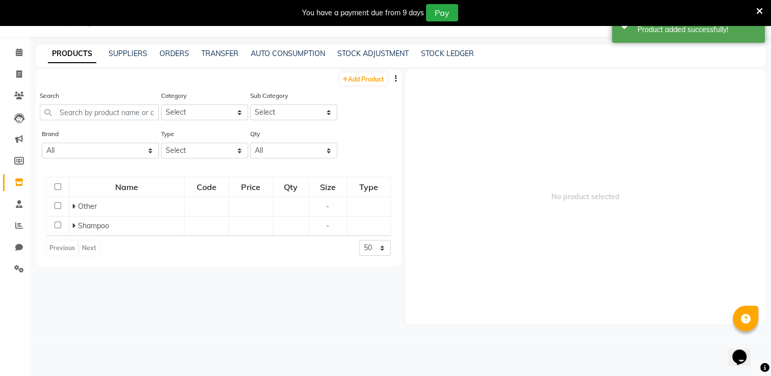
scroll to position [32, 0]
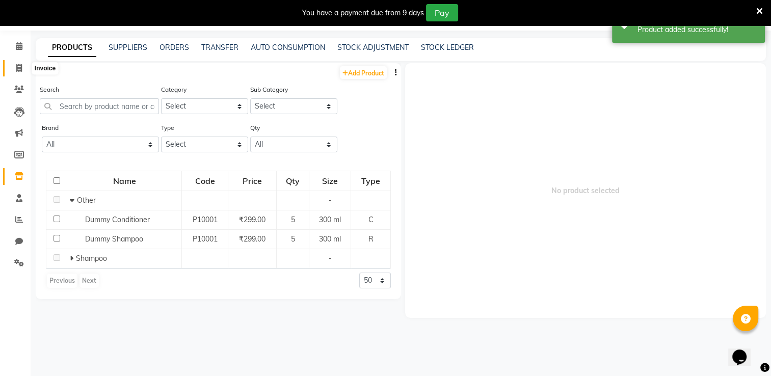
click at [22, 69] on span at bounding box center [19, 69] width 18 height 12
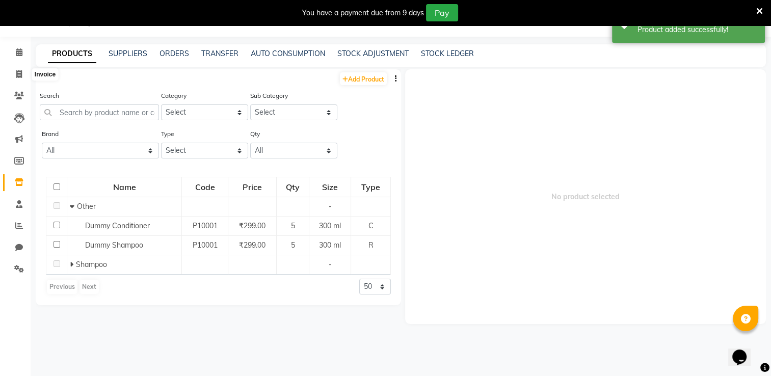
select select "service"
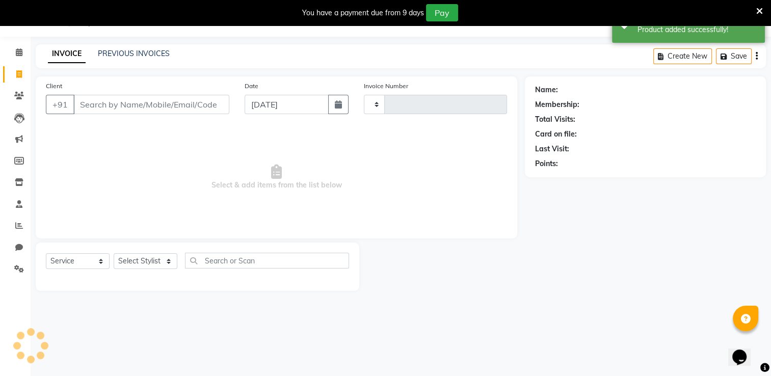
type input "0067"
select select "8887"
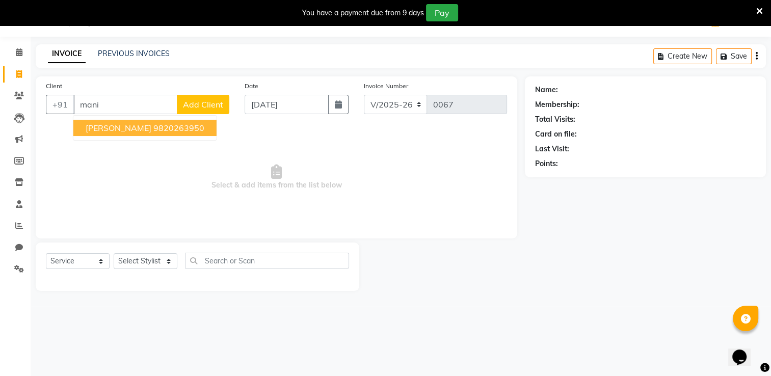
click at [110, 132] on span "[PERSON_NAME]" at bounding box center [119, 128] width 66 height 10
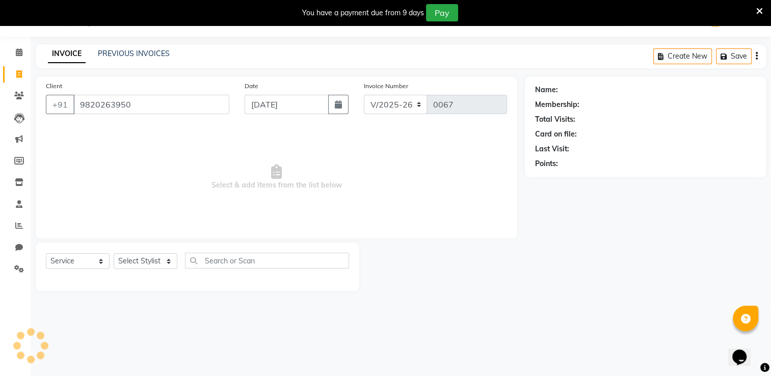
type input "9820263950"
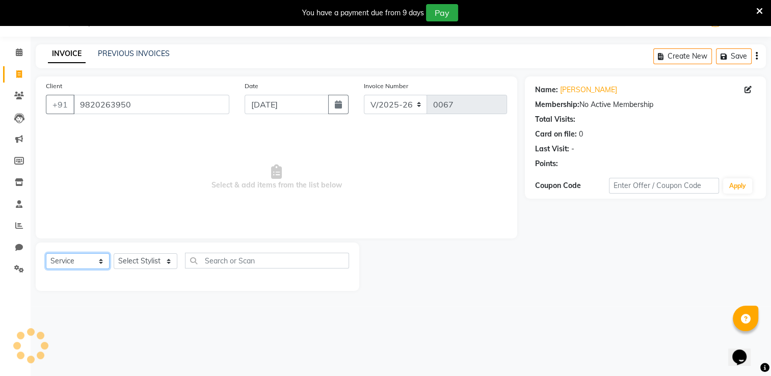
click at [86, 265] on select "Select Service Product Membership Package Voucher Prepaid Gift Card" at bounding box center [78, 261] width 64 height 16
select select "product"
click at [46, 254] on select "Select Service Product Membership Package Voucher Prepaid Gift Card" at bounding box center [78, 261] width 64 height 16
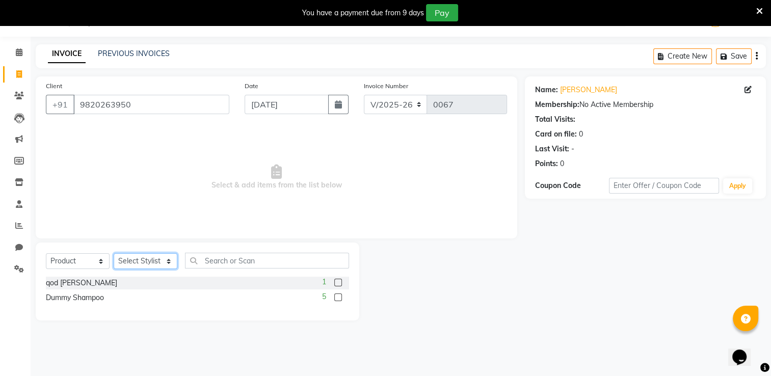
click at [145, 260] on select "Select Stylist [PERSON_NAME] [PERSON_NAME] [PERSON_NAME] [PERSON_NAME] BARBHIYA…" at bounding box center [146, 261] width 64 height 16
select select "89743"
click at [114, 254] on select "Select Stylist [PERSON_NAME] [PERSON_NAME] [PERSON_NAME] [PERSON_NAME] BARBHIYA…" at bounding box center [146, 261] width 64 height 16
click at [202, 260] on input "text" at bounding box center [267, 261] width 164 height 16
click at [339, 283] on label at bounding box center [338, 283] width 8 height 8
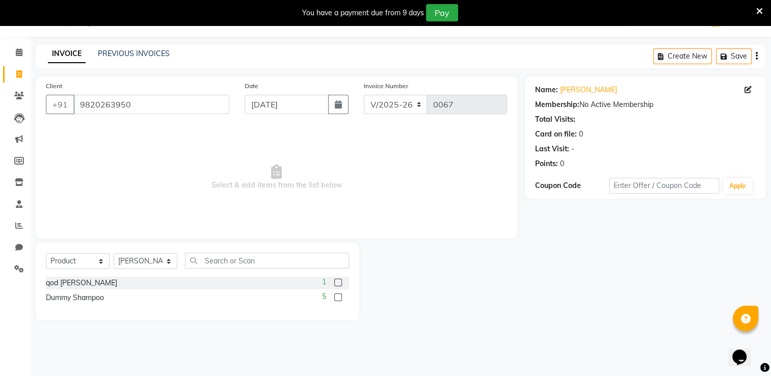
click at [339, 283] on input "checkbox" at bounding box center [337, 283] width 7 height 7
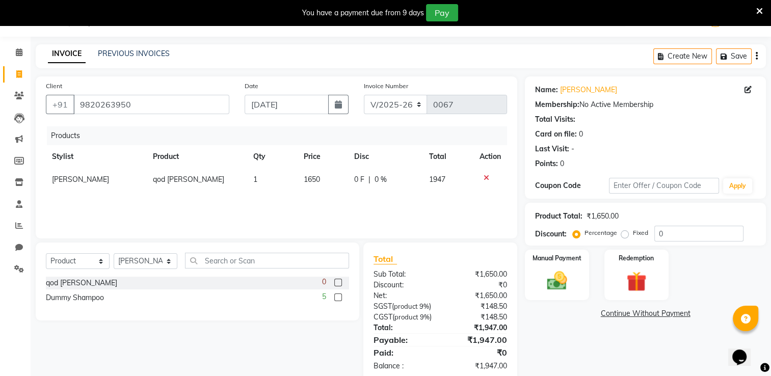
click at [339, 283] on label at bounding box center [338, 283] width 8 height 8
click at [339, 283] on input "checkbox" at bounding box center [337, 283] width 7 height 7
checkbox input "false"
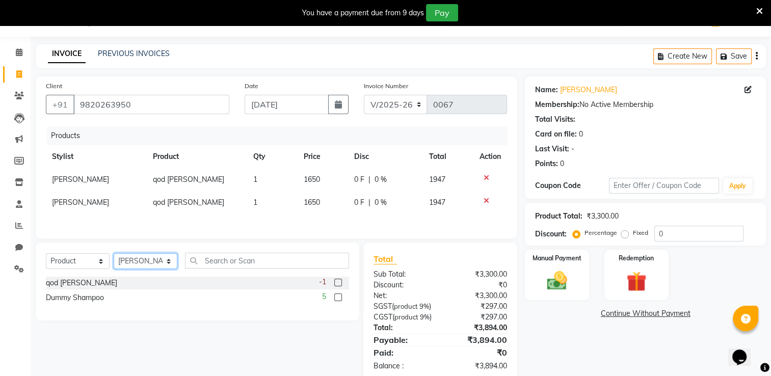
click at [167, 262] on select "Select Stylist [PERSON_NAME] [PERSON_NAME] [PERSON_NAME] [PERSON_NAME] BARBHIYA…" at bounding box center [146, 261] width 64 height 16
click at [96, 213] on td "[PERSON_NAME]" at bounding box center [96, 202] width 101 height 23
select select "89743"
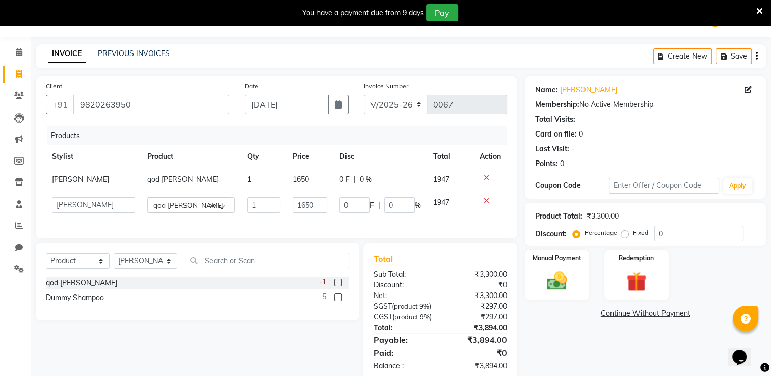
click at [90, 179] on span "[PERSON_NAME]" at bounding box center [80, 179] width 57 height 9
select select "89743"
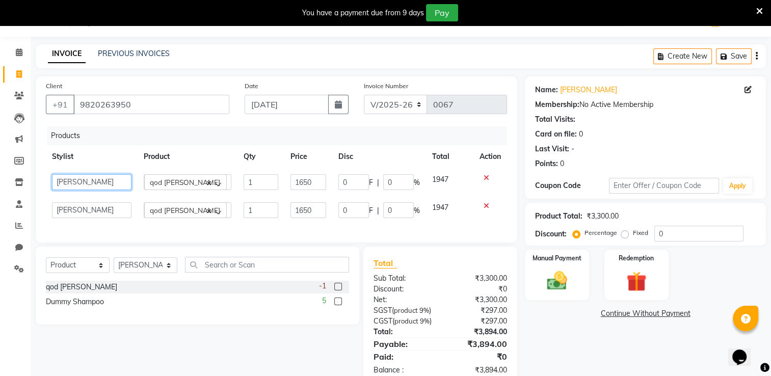
drag, startPoint x: 107, startPoint y: 190, endPoint x: 118, endPoint y: 188, distance: 11.3
click at [108, 190] on select "[PERSON_NAME] [PERSON_NAME] [PERSON_NAME] [PERSON_NAME] BARBHIYA [PERSON_NAME] …" at bounding box center [91, 182] width 79 height 16
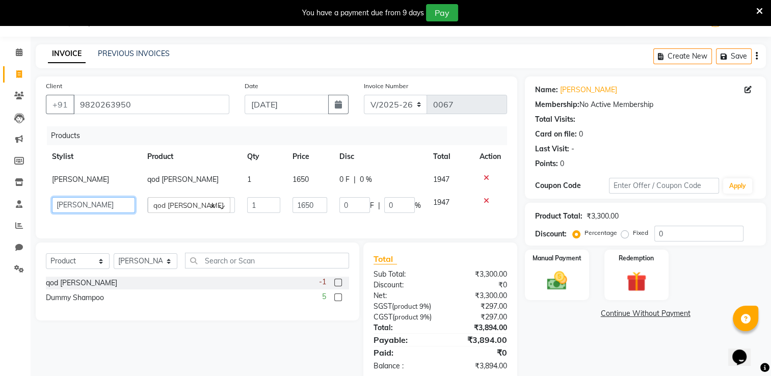
click at [102, 206] on select "[PERSON_NAME] [PERSON_NAME] [PERSON_NAME] [PERSON_NAME] BARBHIYA [PERSON_NAME] …" at bounding box center [93, 205] width 83 height 16
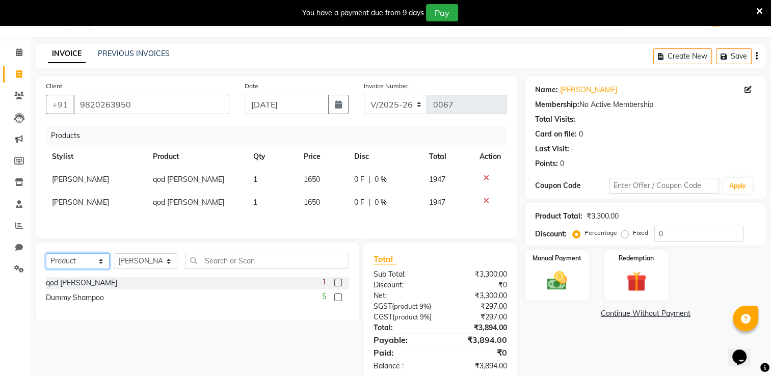
click at [92, 262] on select "Select Service Product Membership Package Voucher Prepaid Gift Card" at bounding box center [78, 261] width 64 height 16
select select "service"
click at [46, 255] on select "Select Service Product Membership Package Voucher Prepaid Gift Card" at bounding box center [78, 261] width 64 height 16
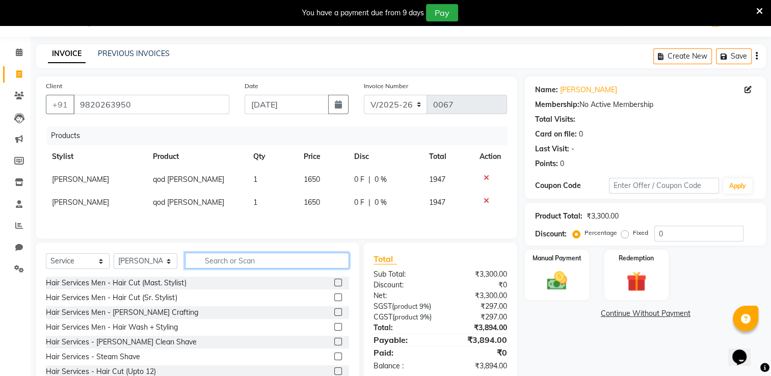
click at [208, 259] on input "text" at bounding box center [267, 261] width 164 height 16
click at [165, 262] on select "Select Stylist [PERSON_NAME] [PERSON_NAME] [PERSON_NAME] [PERSON_NAME] BARBHIYA…" at bounding box center [146, 261] width 64 height 16
select select "89748"
click at [114, 255] on select "Select Stylist [PERSON_NAME] [PERSON_NAME] [PERSON_NAME] [PERSON_NAME] BARBHIYA…" at bounding box center [146, 261] width 64 height 16
click at [210, 262] on input "text" at bounding box center [267, 261] width 164 height 16
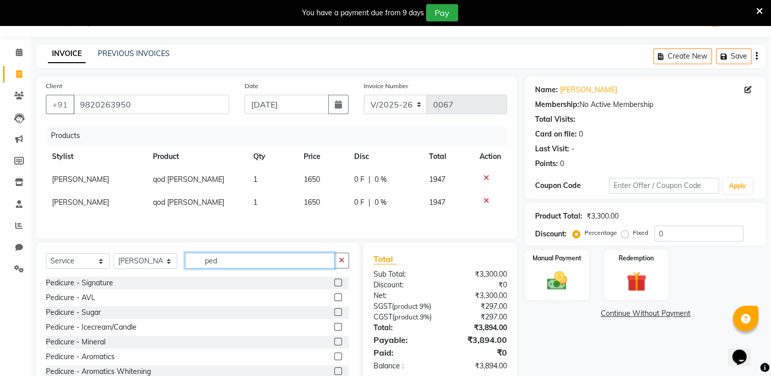
type input "ped"
click at [334, 282] on label at bounding box center [338, 283] width 8 height 8
click at [334, 282] on input "checkbox" at bounding box center [337, 283] width 7 height 7
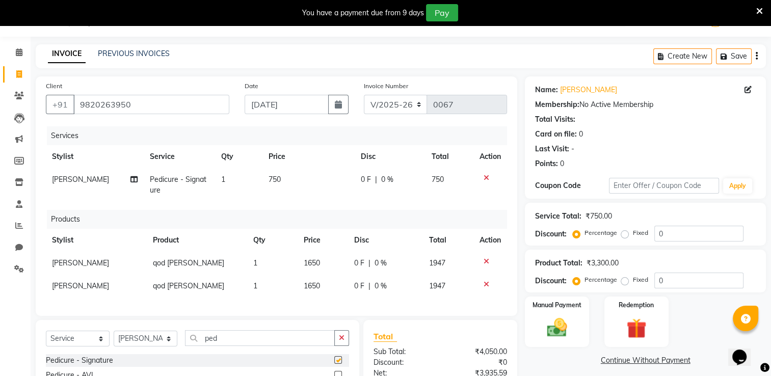
checkbox input "false"
click at [273, 182] on span "750" at bounding box center [274, 179] width 12 height 9
select select "89748"
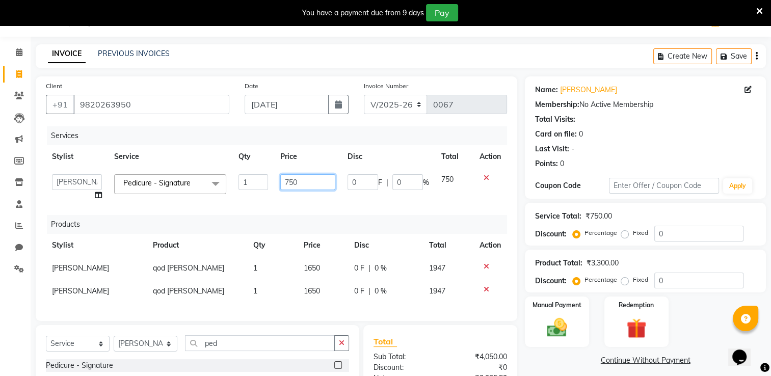
click at [295, 186] on input "750" at bounding box center [307, 182] width 55 height 16
type input "600"
click at [755, 125] on div "Name: [PERSON_NAME] Membership: No Active Membership Total Visits: Card on file…" at bounding box center [645, 124] width 221 height 89
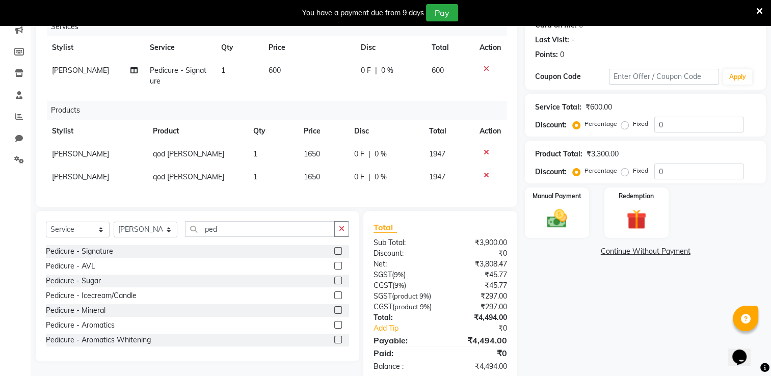
scroll to position [185, 0]
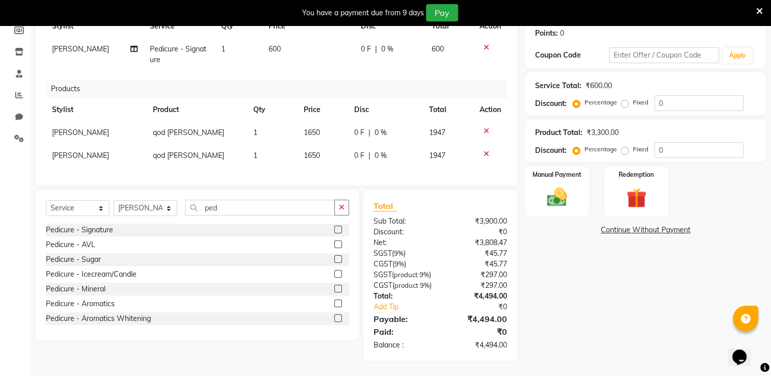
click at [484, 150] on icon at bounding box center [486, 153] width 6 height 7
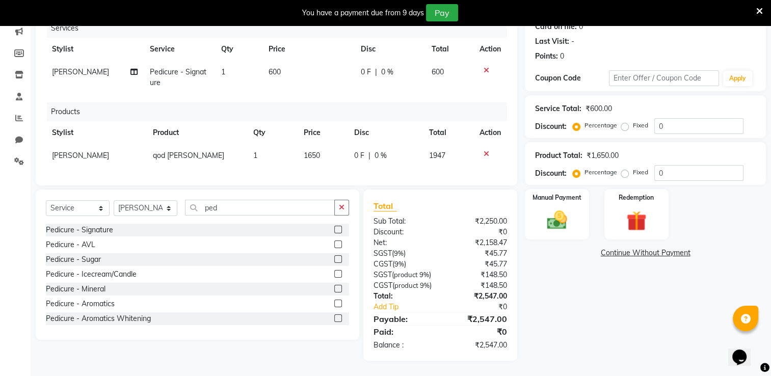
click at [484, 150] on icon at bounding box center [486, 153] width 6 height 7
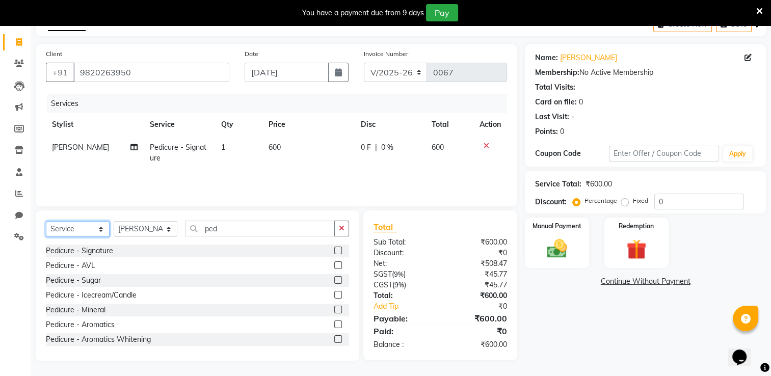
click at [83, 232] on select "Select Service Product Membership Package Voucher Prepaid Gift Card" at bounding box center [78, 229] width 64 height 16
select select "product"
click at [46, 222] on select "Select Service Product Membership Package Voucher Prepaid Gift Card" at bounding box center [78, 229] width 64 height 16
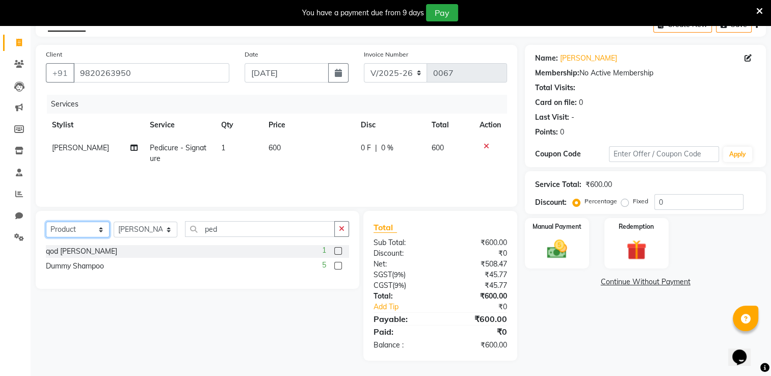
scroll to position [57, 0]
click at [138, 230] on select "Select Stylist [PERSON_NAME] [PERSON_NAME] [PERSON_NAME] [PERSON_NAME] BARBHIYA…" at bounding box center [146, 230] width 64 height 16
select select "89749"
click at [114, 222] on select "Select Stylist [PERSON_NAME] [PERSON_NAME] [PERSON_NAME] [PERSON_NAME] BARBHIYA…" at bounding box center [146, 230] width 64 height 16
click at [235, 230] on input "ped" at bounding box center [260, 229] width 150 height 16
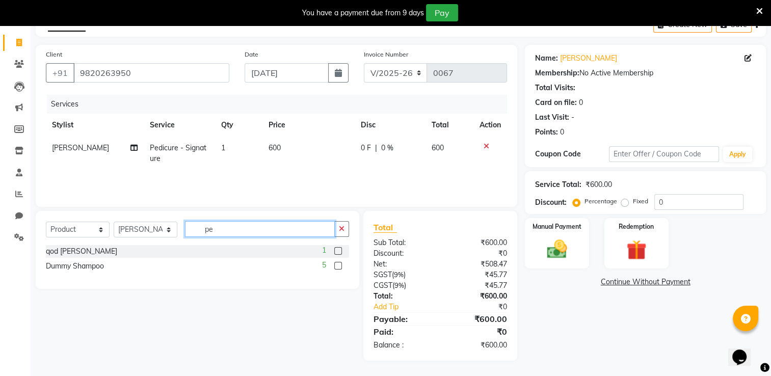
type input "p"
click at [337, 268] on label at bounding box center [338, 266] width 8 height 8
click at [337, 268] on input "checkbox" at bounding box center [337, 266] width 7 height 7
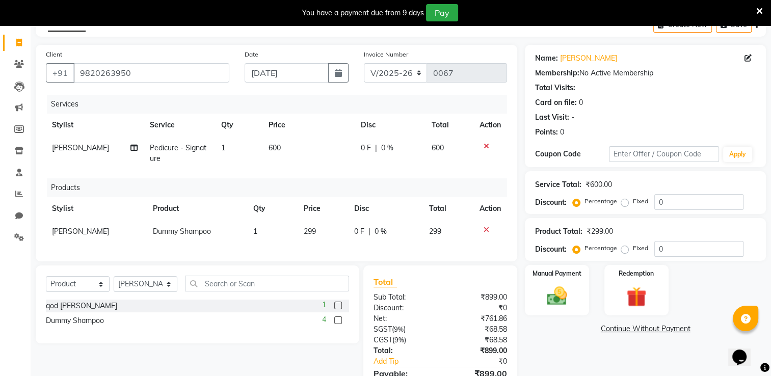
click at [338, 324] on label at bounding box center [338, 320] width 8 height 8
click at [338, 324] on input "checkbox" at bounding box center [337, 320] width 7 height 7
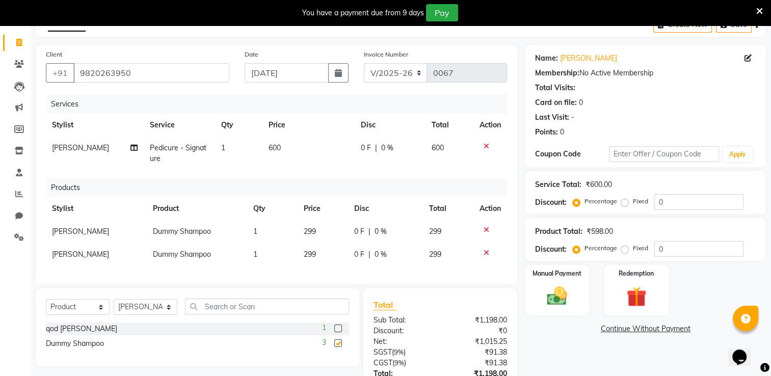
checkbox input "false"
click at [322, 228] on td "299" at bounding box center [323, 231] width 50 height 23
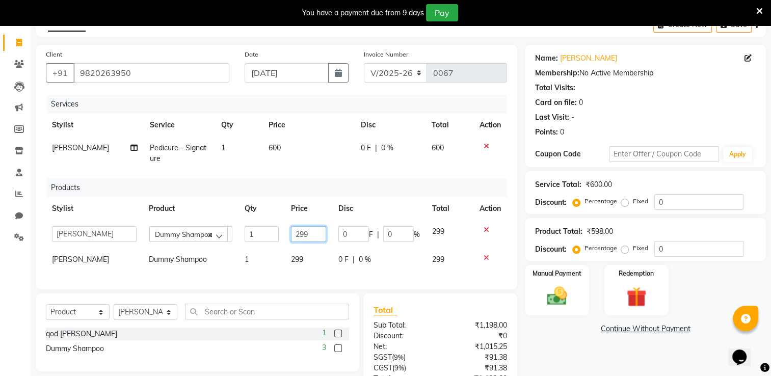
click at [313, 238] on input "299" at bounding box center [308, 234] width 35 height 16
type input "2"
type input "1650"
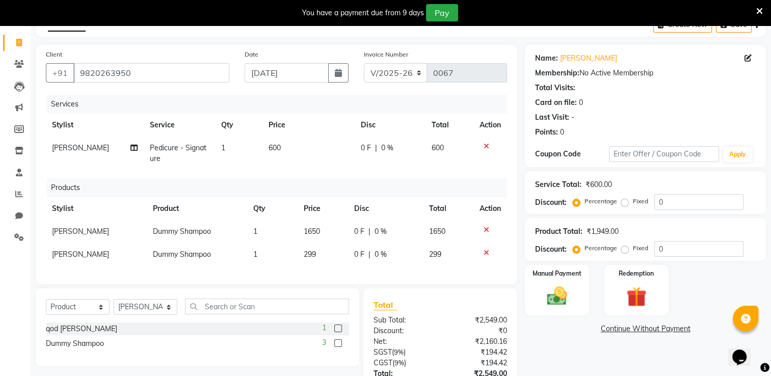
click at [293, 264] on tr "[PERSON_NAME] 1 299 0 F | 0 % 299" at bounding box center [276, 254] width 461 height 23
click at [318, 250] on td "299" at bounding box center [323, 254] width 50 height 23
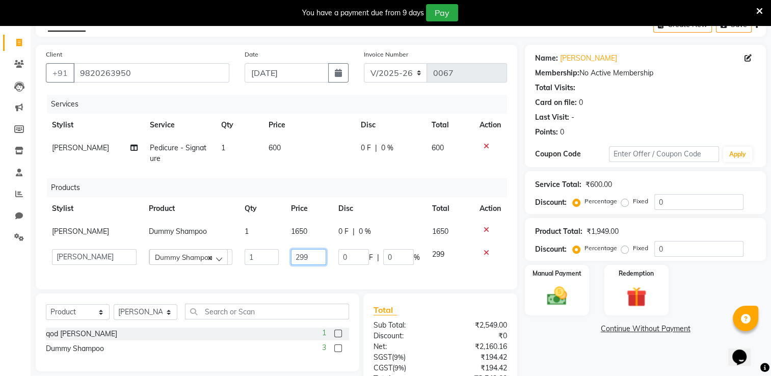
click at [319, 255] on input "299" at bounding box center [308, 257] width 35 height 16
type input "2"
type input "1650"
click at [579, 359] on div "Name: [PERSON_NAME] Gala Membership: No Active Membership Total Visits: Card on…" at bounding box center [649, 244] width 249 height 398
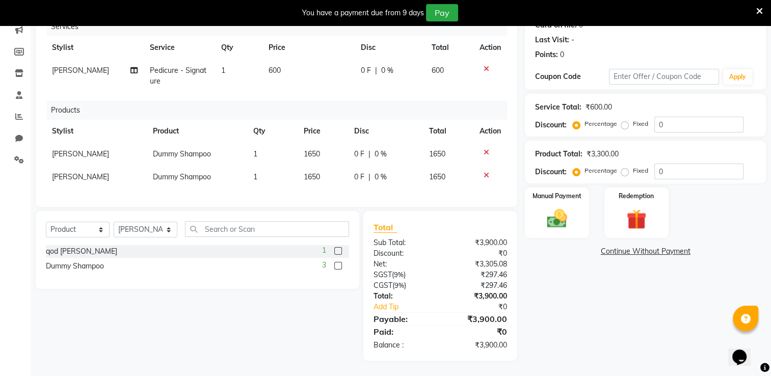
scroll to position [142, 0]
click at [574, 207] on div "Manual Payment" at bounding box center [557, 212] width 67 height 52
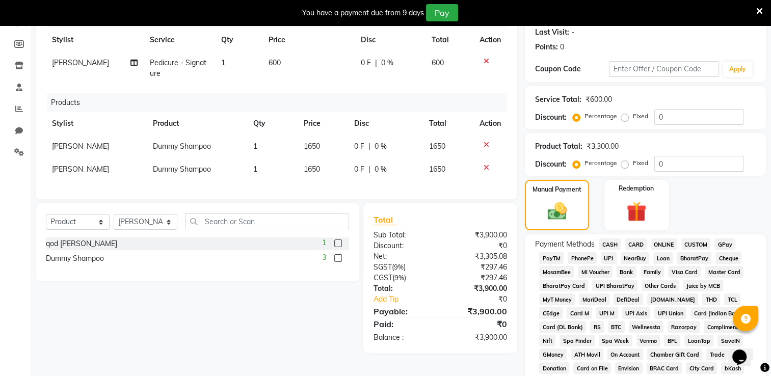
click at [631, 244] on span "CARD" at bounding box center [636, 244] width 22 height 12
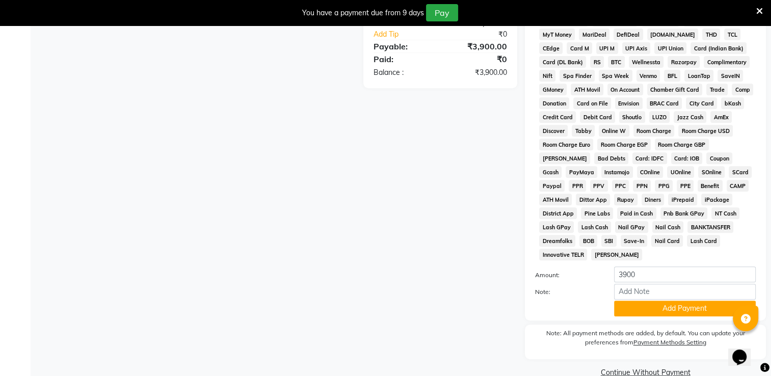
scroll to position [408, 0]
click at [655, 302] on button "Add Payment" at bounding box center [685, 308] width 142 height 16
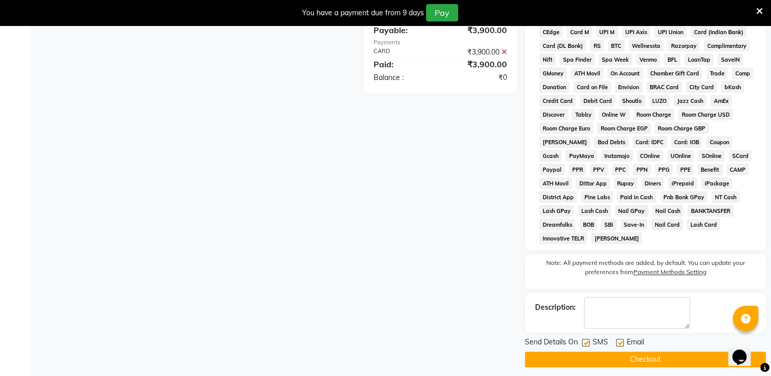
scroll to position [424, 0]
drag, startPoint x: 584, startPoint y: 338, endPoint x: 611, endPoint y: 337, distance: 26.5
click at [585, 338] on label at bounding box center [586, 342] width 8 height 8
click at [585, 339] on input "checkbox" at bounding box center [585, 342] width 7 height 7
checkbox input "false"
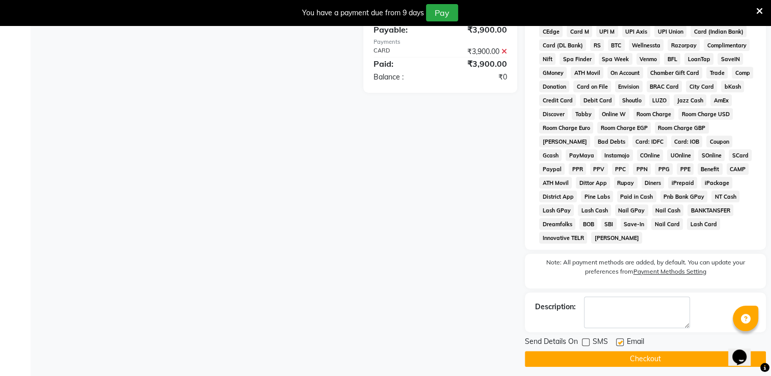
click at [621, 338] on label at bounding box center [620, 342] width 8 height 8
click at [621, 339] on input "checkbox" at bounding box center [619, 342] width 7 height 7
checkbox input "false"
click at [621, 352] on button "Checkout" at bounding box center [645, 359] width 241 height 16
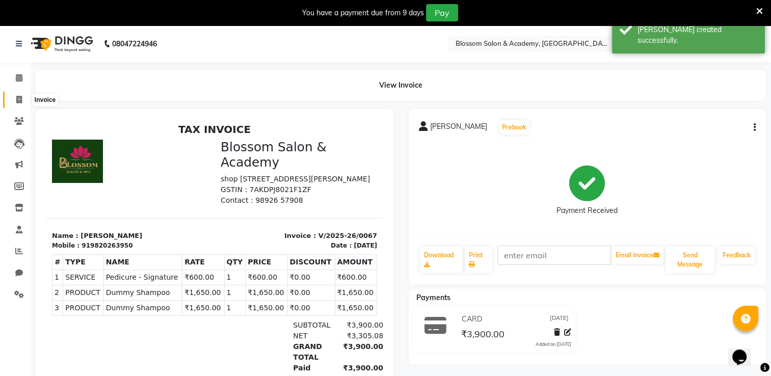
click at [21, 103] on icon at bounding box center [19, 100] width 6 height 8
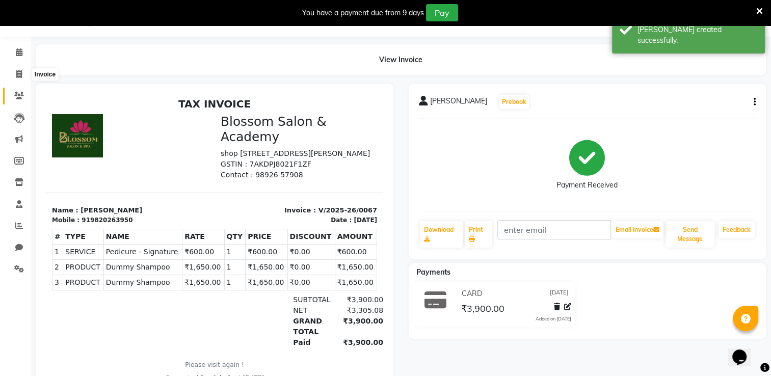
select select "service"
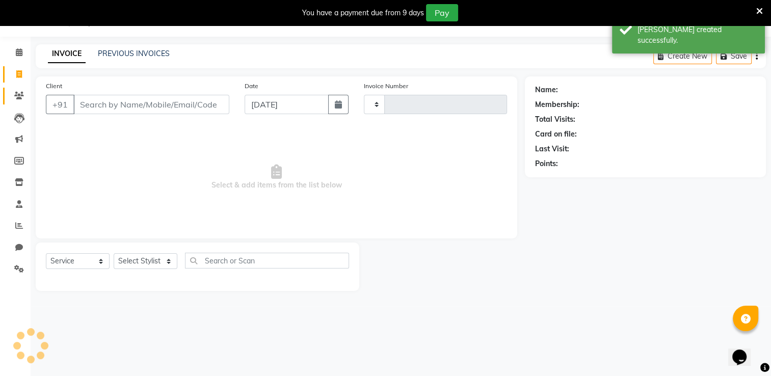
type input "0068"
select select "8887"
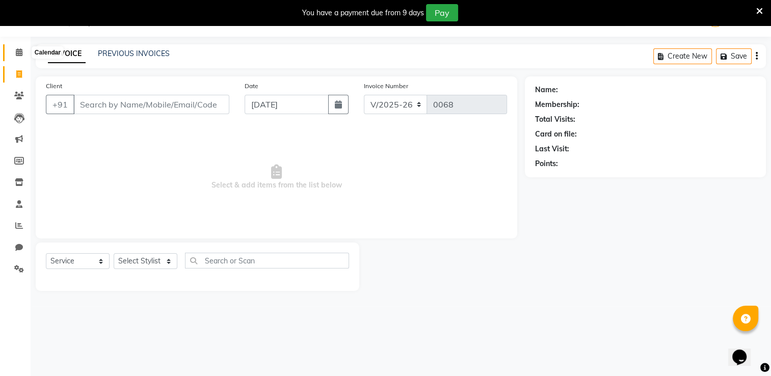
click at [16, 53] on icon at bounding box center [19, 52] width 7 height 8
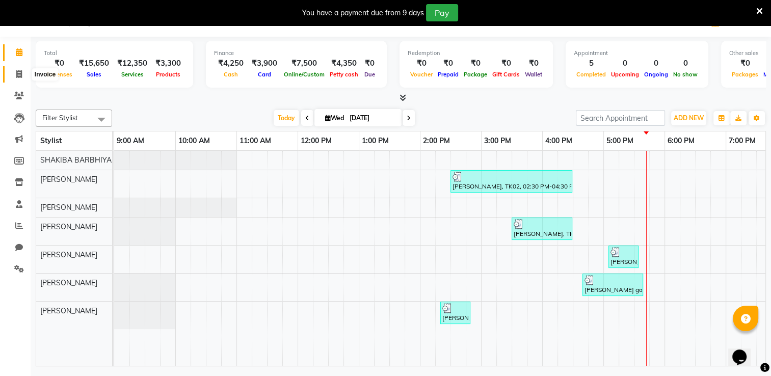
click at [15, 75] on span at bounding box center [19, 75] width 18 height 12
select select "service"
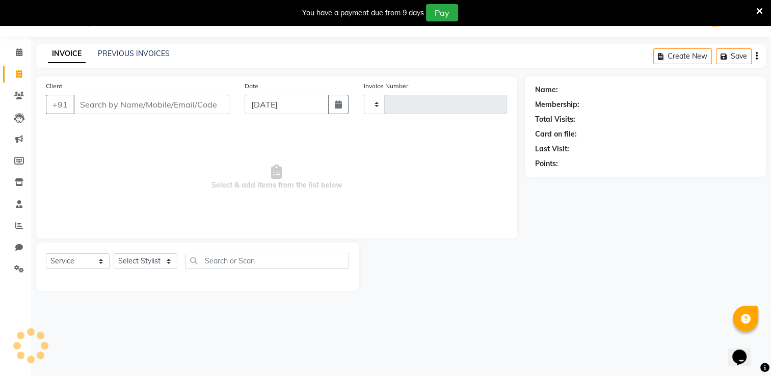
type input "0068"
select select "8887"
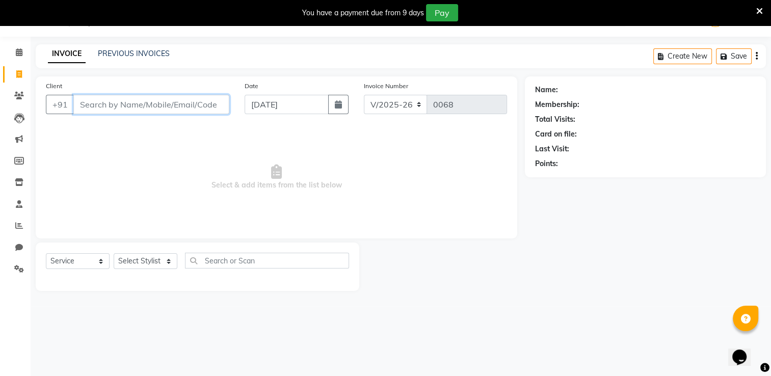
click at [111, 111] on input "Client" at bounding box center [151, 104] width 156 height 19
type input "[PERSON_NAME]"
click at [198, 106] on span "Add Client" at bounding box center [203, 104] width 40 height 10
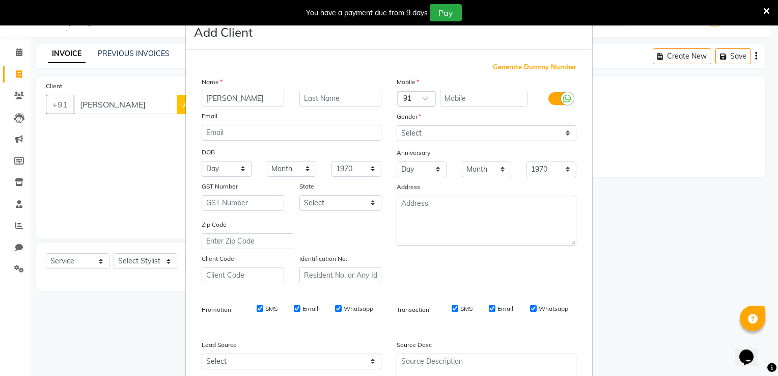
type input "anu"
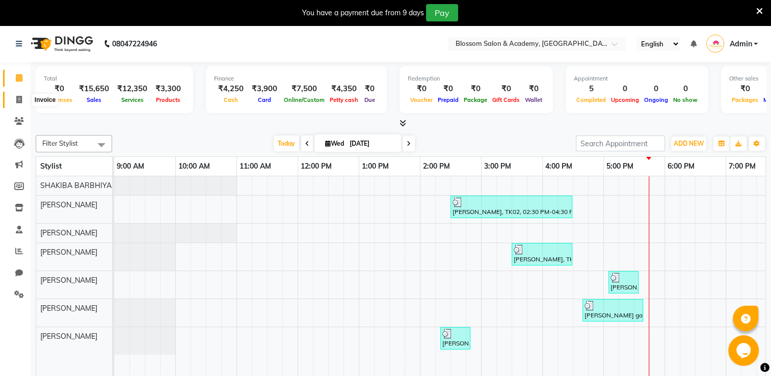
click at [14, 99] on span at bounding box center [19, 100] width 18 height 12
select select "service"
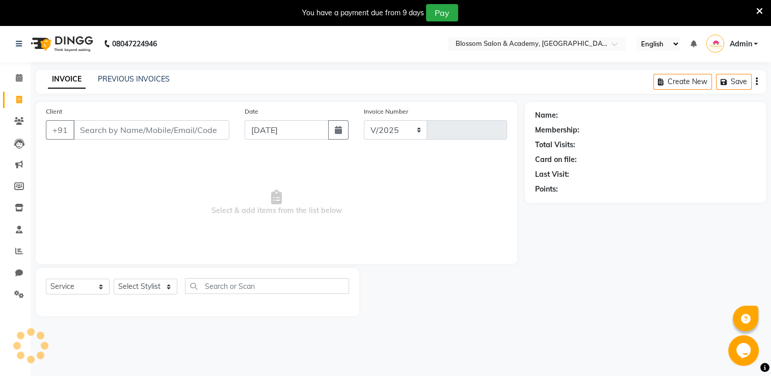
select select "8887"
type input "0068"
click at [100, 129] on input "Client" at bounding box center [151, 129] width 156 height 19
type input "r"
type input "Ranu"
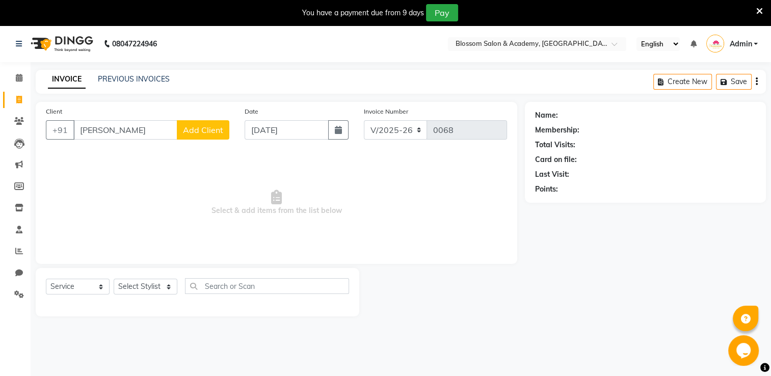
click at [209, 132] on span "Add Client" at bounding box center [203, 130] width 40 height 10
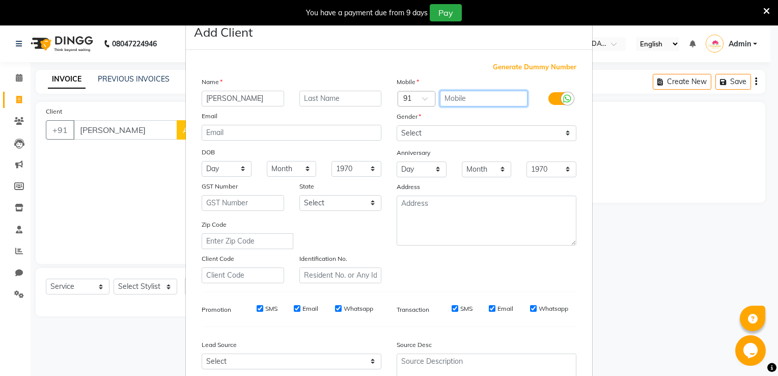
click at [463, 94] on input "text" at bounding box center [484, 99] width 88 height 16
type input "9820164325"
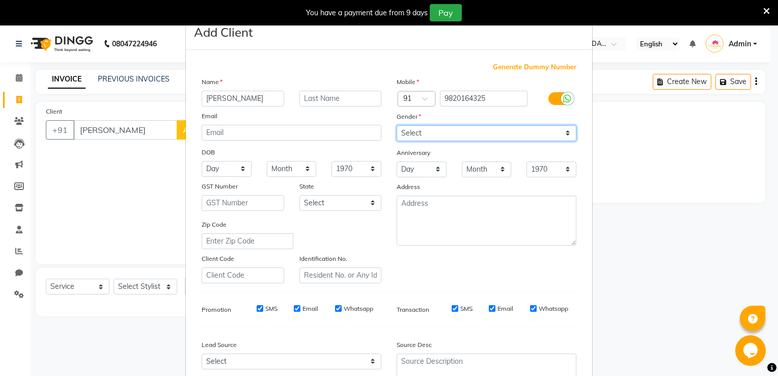
click at [476, 132] on select "Select [DEMOGRAPHIC_DATA] [DEMOGRAPHIC_DATA] Other Prefer Not To Say" at bounding box center [487, 133] width 180 height 16
select select "[DEMOGRAPHIC_DATA]"
click at [397, 126] on select "Select [DEMOGRAPHIC_DATA] [DEMOGRAPHIC_DATA] Other Prefer Not To Say" at bounding box center [487, 133] width 180 height 16
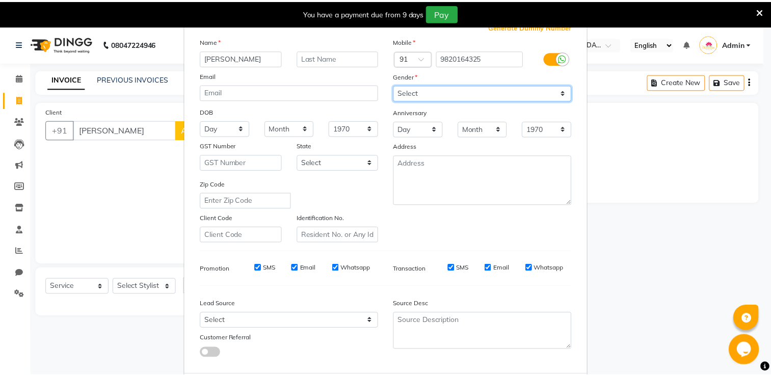
scroll to position [99, 0]
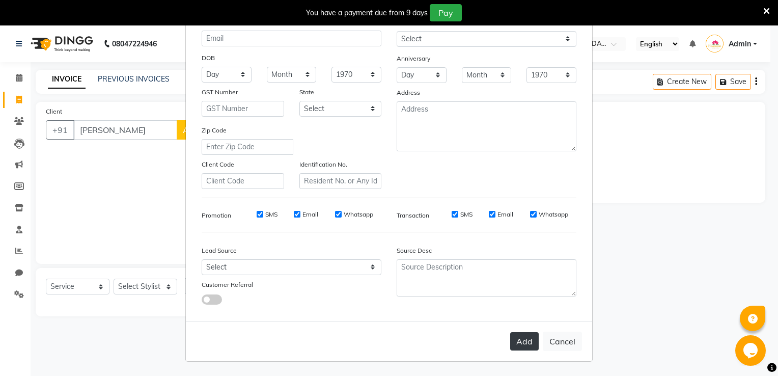
click at [526, 338] on button "Add" at bounding box center [524, 341] width 29 height 18
type input "9820164325"
select select
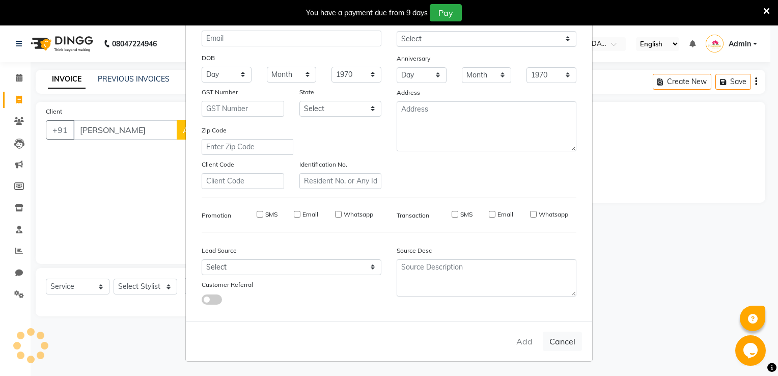
select select
checkbox input "false"
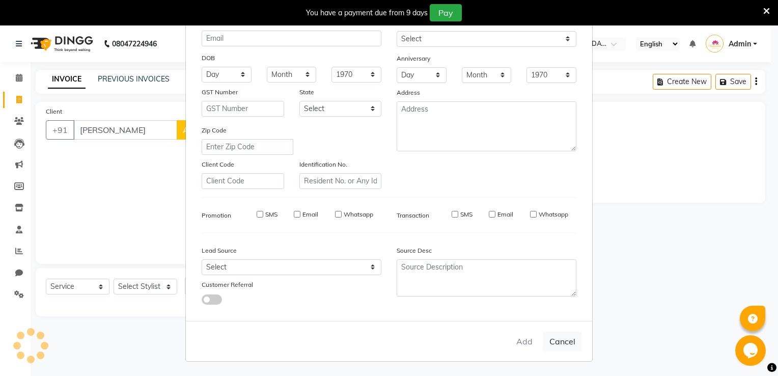
checkbox input "false"
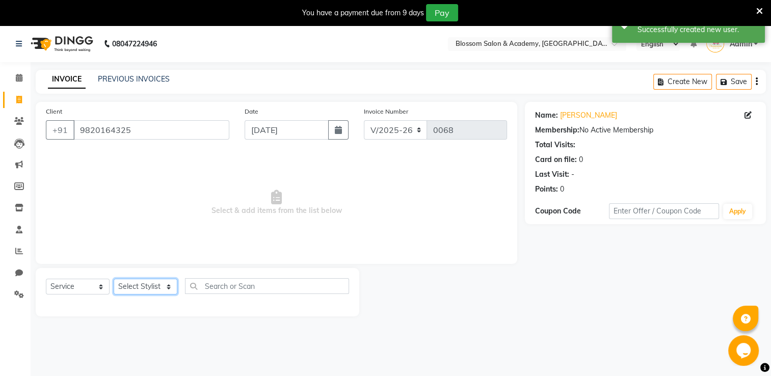
click at [156, 286] on select "Select Stylist [PERSON_NAME] [PERSON_NAME] [PERSON_NAME] [PERSON_NAME] BARBHIYA…" at bounding box center [146, 287] width 64 height 16
select select "89746"
click at [114, 279] on select "Select Stylist [PERSON_NAME] [PERSON_NAME] [PERSON_NAME] [PERSON_NAME] BARBHIYA…" at bounding box center [146, 287] width 64 height 16
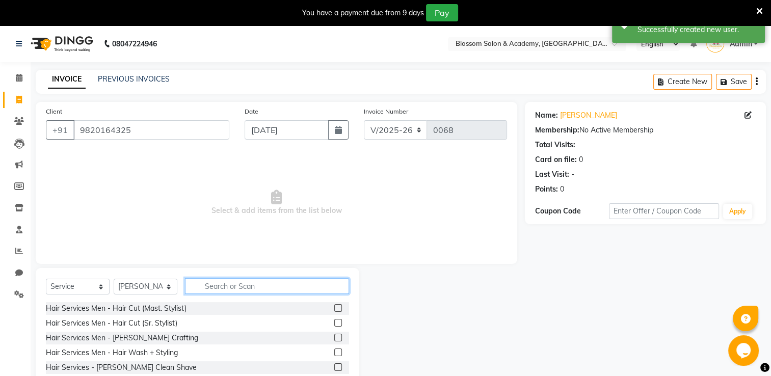
click at [224, 290] on input "text" at bounding box center [267, 286] width 164 height 16
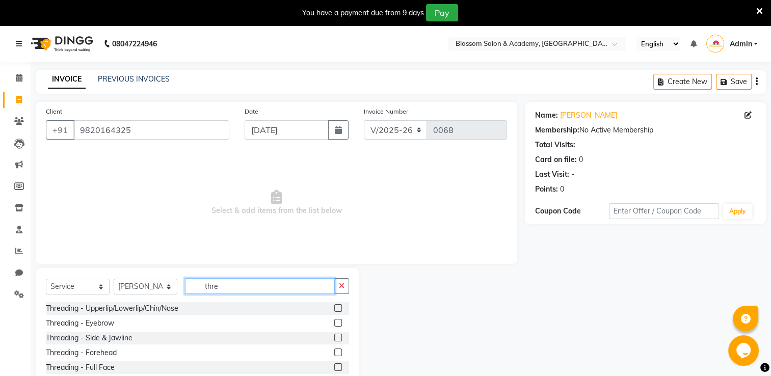
type input "thre"
click at [338, 325] on label at bounding box center [338, 323] width 8 height 8
click at [338, 325] on input "checkbox" at bounding box center [337, 323] width 7 height 7
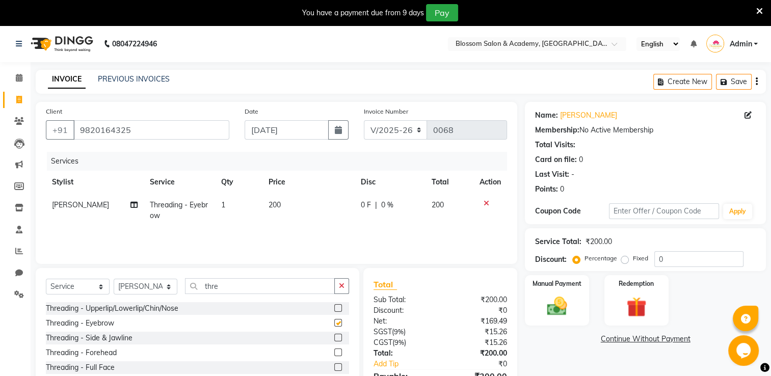
checkbox input "false"
click at [222, 282] on input "thre" at bounding box center [260, 286] width 150 height 16
type input "t"
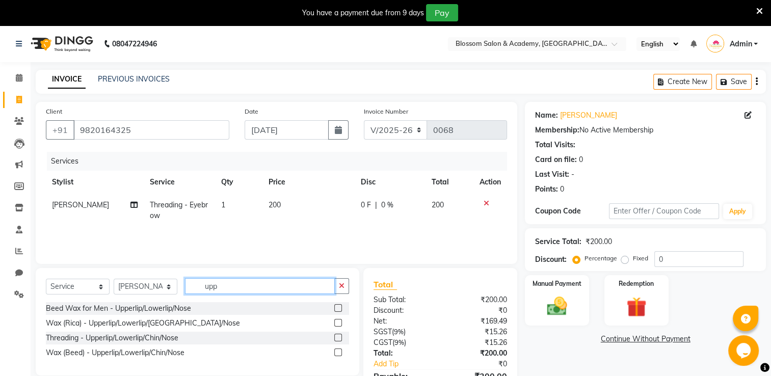
type input "upp"
click at [340, 352] on label at bounding box center [338, 352] width 8 height 8
click at [340, 352] on input "checkbox" at bounding box center [337, 352] width 7 height 7
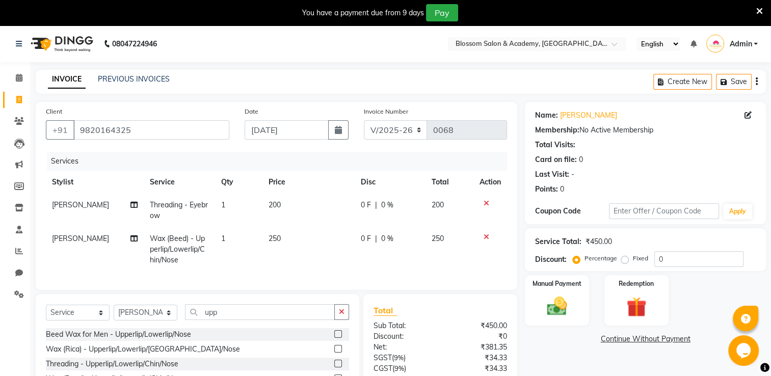
checkbox input "false"
click at [232, 320] on input "upp" at bounding box center [260, 312] width 150 height 16
type input "u"
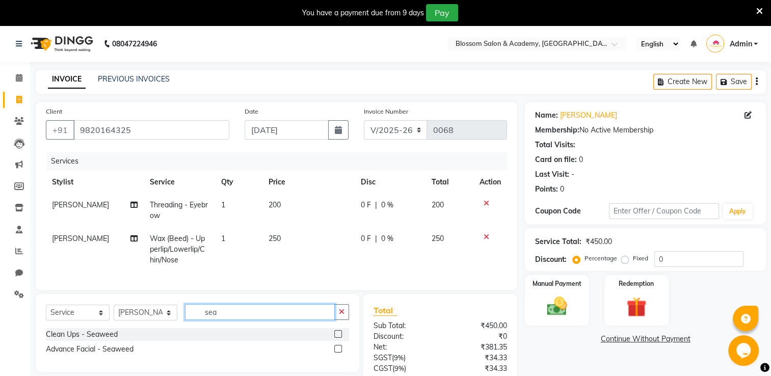
type input "sea"
click at [337, 338] on label at bounding box center [338, 334] width 8 height 8
click at [337, 338] on input "checkbox" at bounding box center [337, 334] width 7 height 7
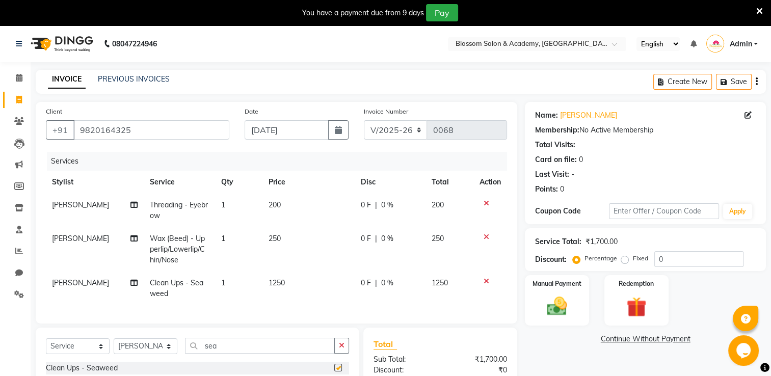
checkbox input "false"
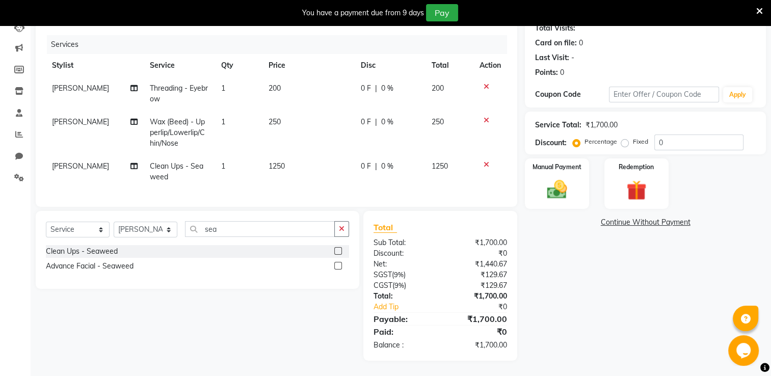
scroll to position [124, 0]
click at [277, 84] on span "200" at bounding box center [274, 88] width 12 height 9
select select "89746"
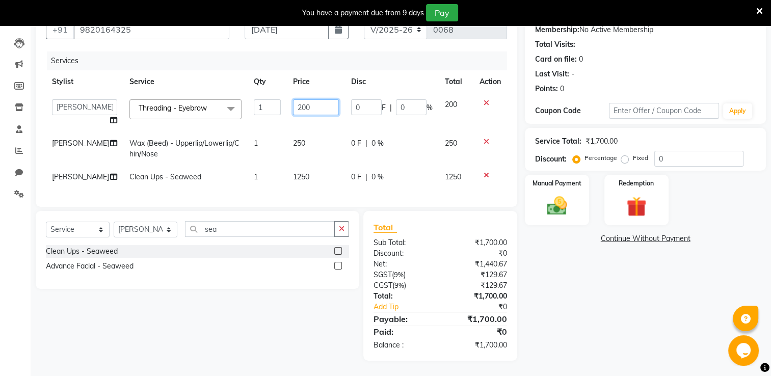
click at [293, 99] on input "200" at bounding box center [315, 107] width 45 height 16
type input "100"
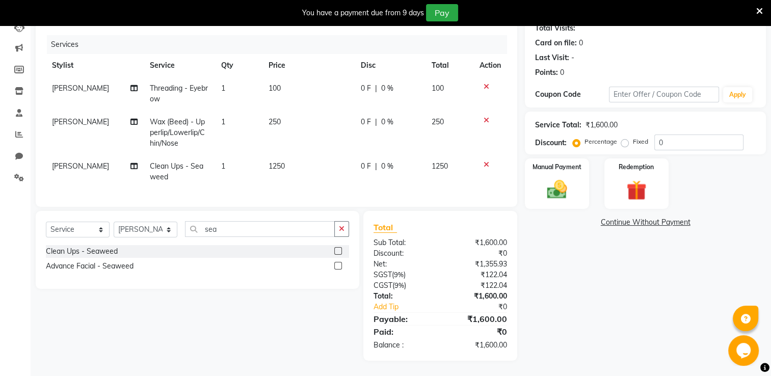
click at [614, 280] on div "Name: Ranu Membership: No Active Membership Total Visits: Card on file: 0 Last …" at bounding box center [649, 172] width 249 height 375
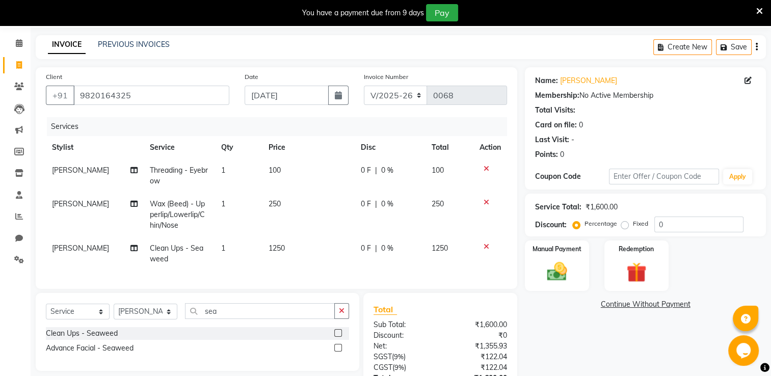
scroll to position [124, 0]
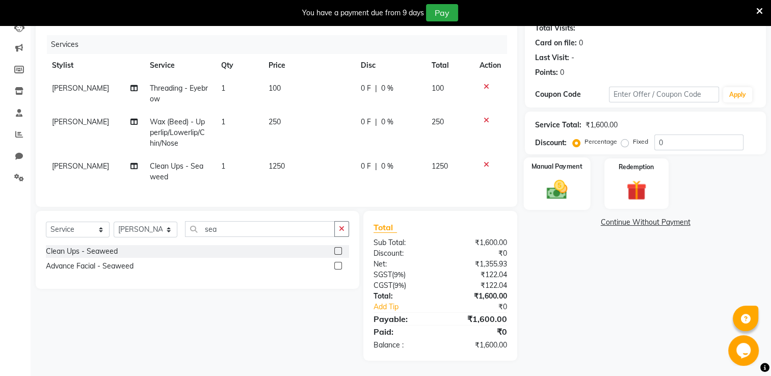
click at [560, 187] on img at bounding box center [557, 190] width 34 height 24
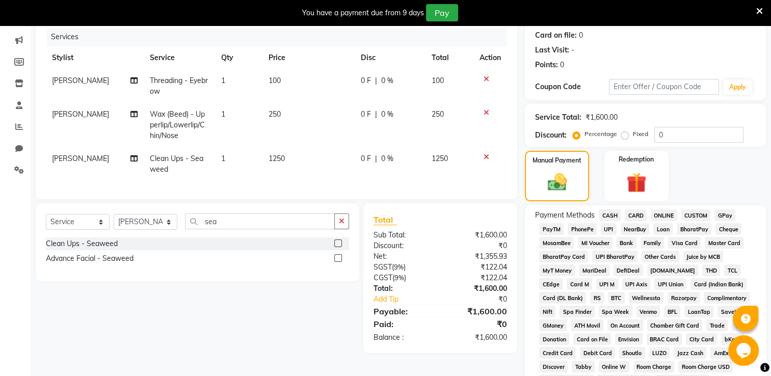
click at [725, 214] on span "GPay" at bounding box center [724, 215] width 21 height 12
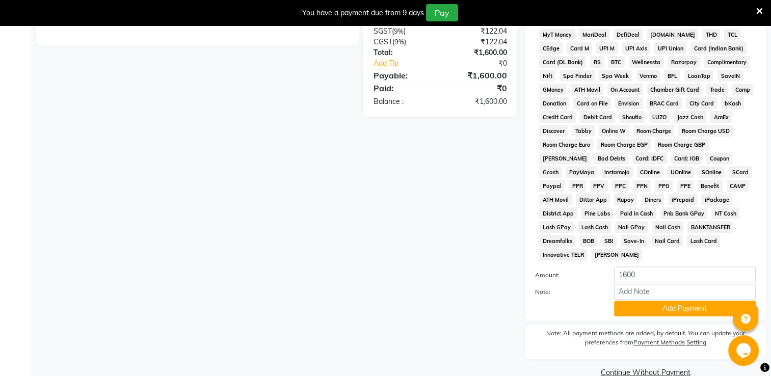
scroll to position [374, 0]
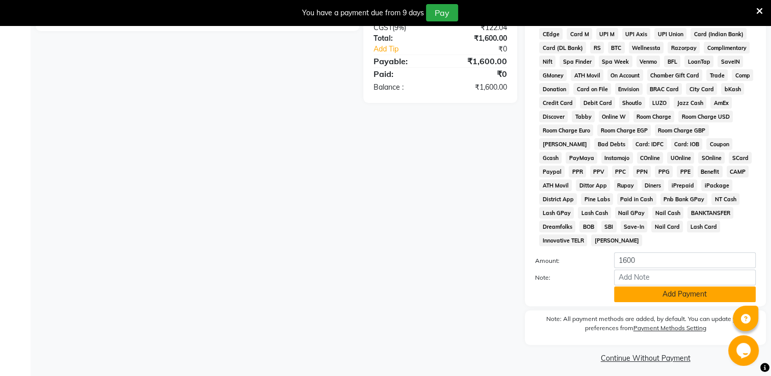
click at [686, 293] on button "Add Payment" at bounding box center [685, 294] width 142 height 16
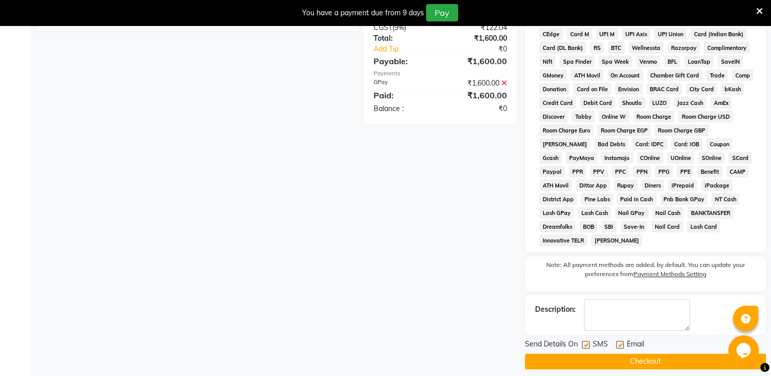
click at [586, 341] on label at bounding box center [586, 345] width 8 height 8
click at [586, 342] on input "checkbox" at bounding box center [585, 345] width 7 height 7
checkbox input "false"
drag, startPoint x: 621, startPoint y: 339, endPoint x: 655, endPoint y: 310, distance: 44.4
click at [621, 341] on label at bounding box center [620, 345] width 8 height 8
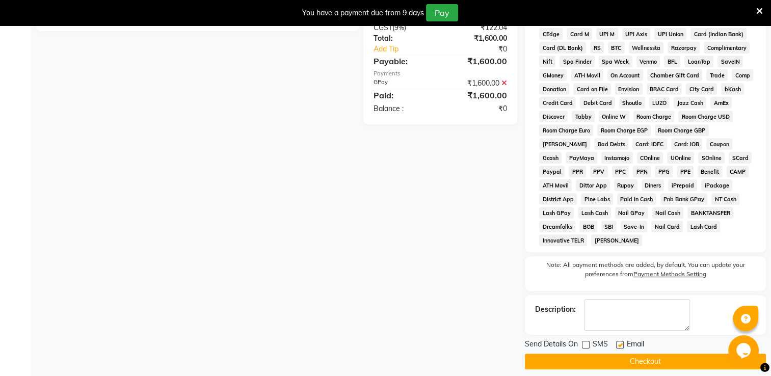
click at [621, 342] on input "checkbox" at bounding box center [619, 345] width 7 height 7
checkbox input "false"
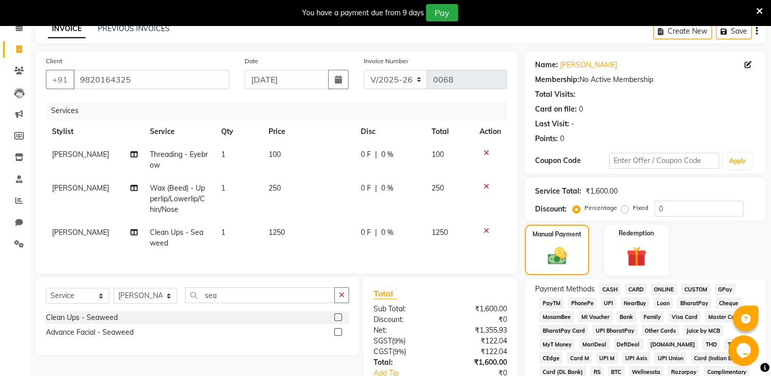
scroll to position [51, 0]
click at [94, 303] on select "Select Service Product Membership Package Voucher Prepaid Gift Card" at bounding box center [78, 295] width 64 height 16
click at [522, 97] on div "Client +91 9820164325 Date 03-09-2025 Invoice Number V/2025 V/2025-26 0068 Serv…" at bounding box center [276, 372] width 497 height 642
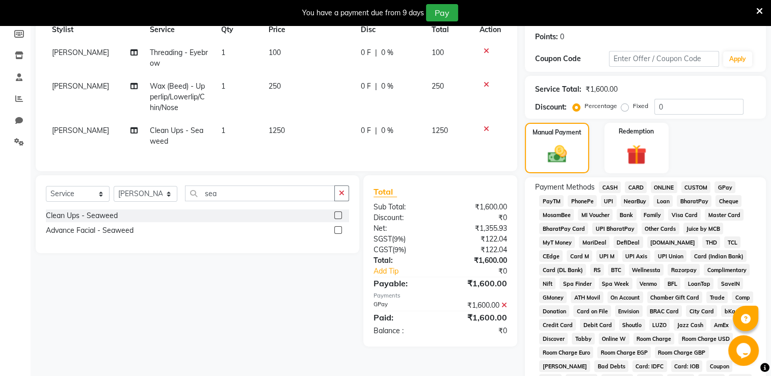
scroll to position [153, 0]
click at [393, 276] on link "Add Tip" at bounding box center [409, 270] width 87 height 11
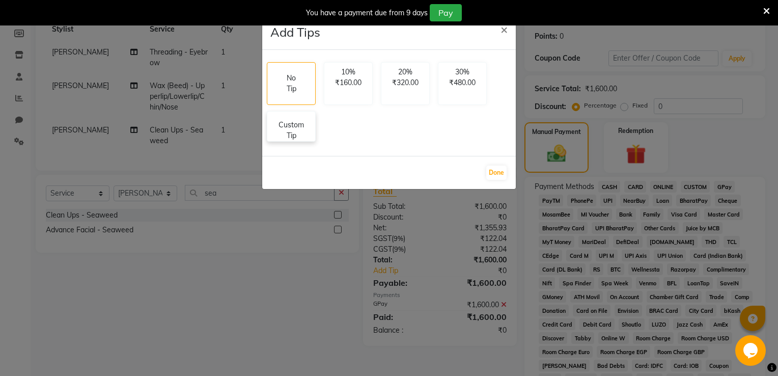
click at [310, 140] on div "Custom Tip" at bounding box center [291, 126] width 49 height 31
select select "89746"
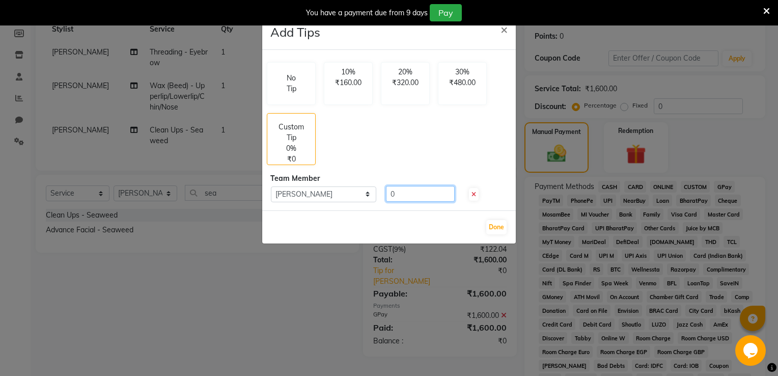
click at [402, 193] on input "0" at bounding box center [420, 194] width 69 height 16
type input "150"
click at [501, 225] on button "Done" at bounding box center [497, 227] width 20 height 14
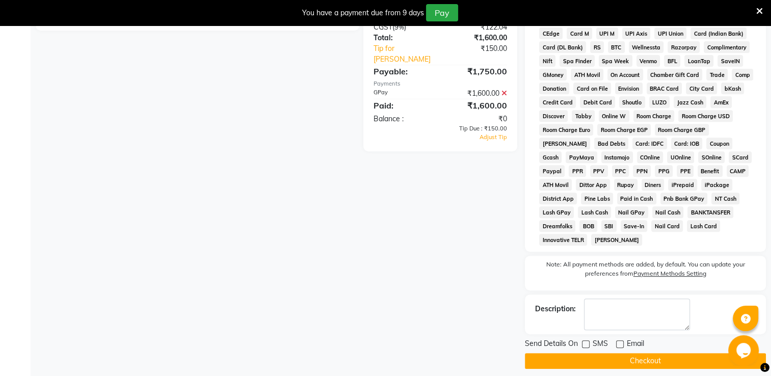
scroll to position [377, 0]
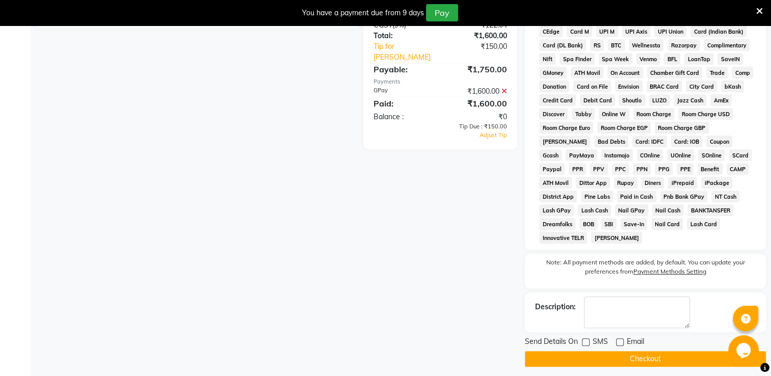
click at [579, 356] on button "Checkout" at bounding box center [645, 359] width 241 height 16
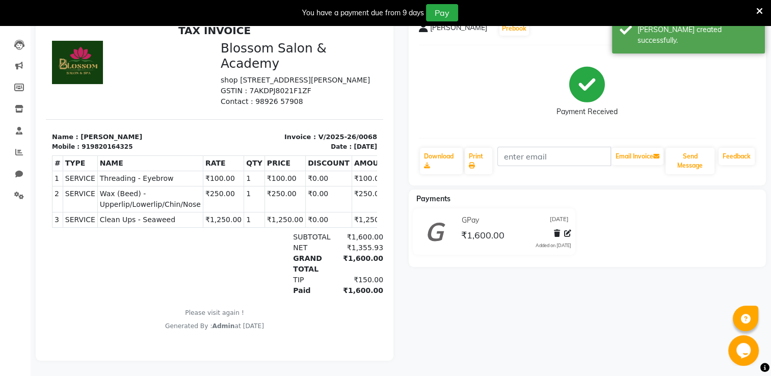
drag, startPoint x: 369, startPoint y: 253, endPoint x: 440, endPoint y: 244, distance: 71.4
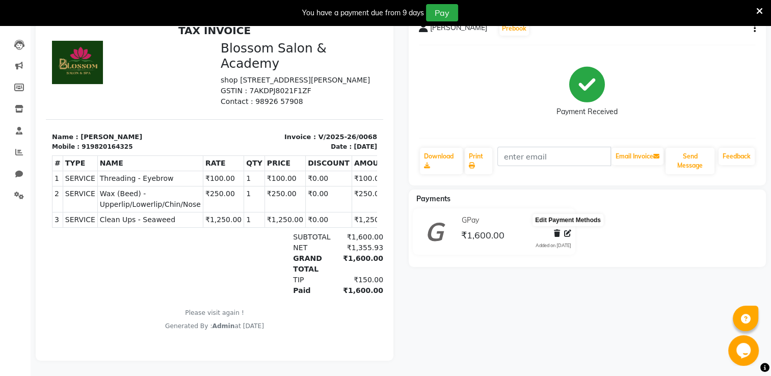
click at [569, 230] on icon at bounding box center [567, 233] width 7 height 7
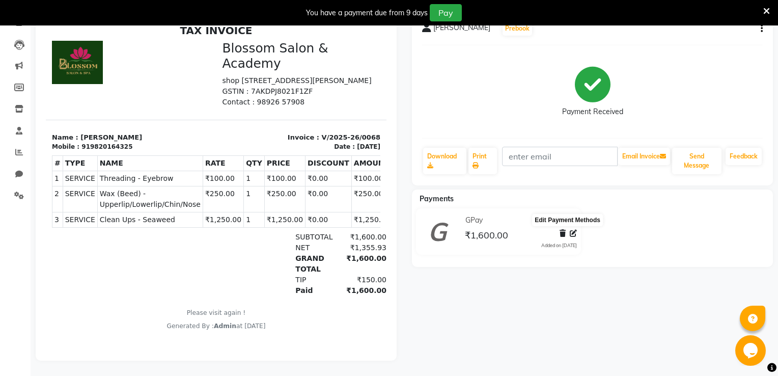
select select "5"
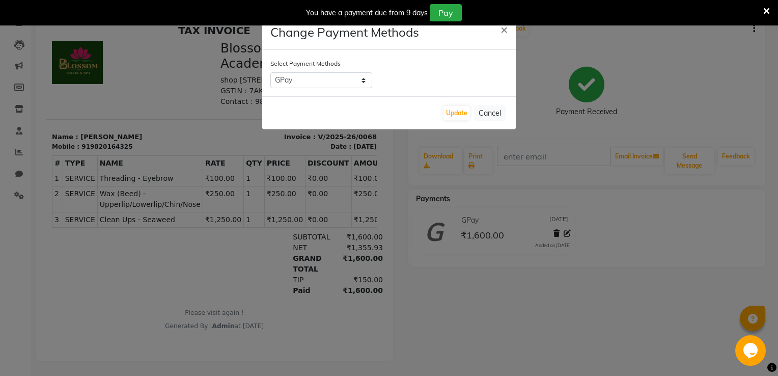
click at [505, 298] on ngb-modal-window "Change Payment Methods × Select Payment Methods CASH CARD ONLINE CUSTOM GPay Pa…" at bounding box center [389, 188] width 778 height 376
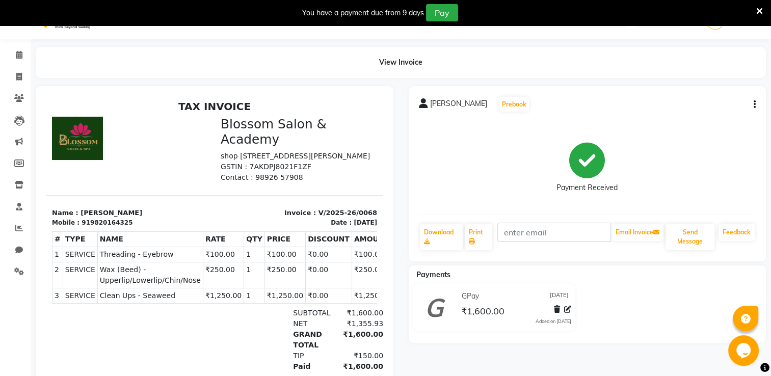
scroll to position [0, 0]
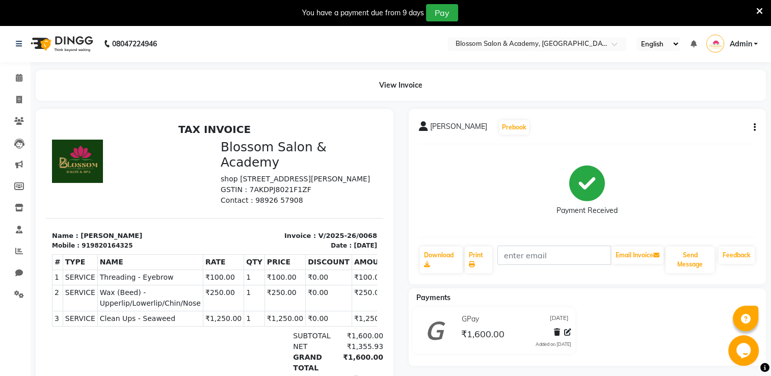
click at [751, 129] on button "button" at bounding box center [752, 127] width 6 height 11
click at [695, 103] on div "Cancel Invoice" at bounding box center [703, 101] width 70 height 13
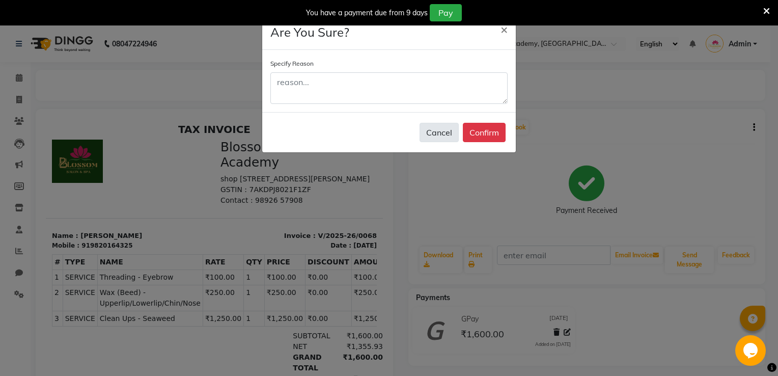
drag, startPoint x: 436, startPoint y: 130, endPoint x: 445, endPoint y: 128, distance: 9.5
click at [436, 130] on button "Cancel" at bounding box center [439, 132] width 39 height 19
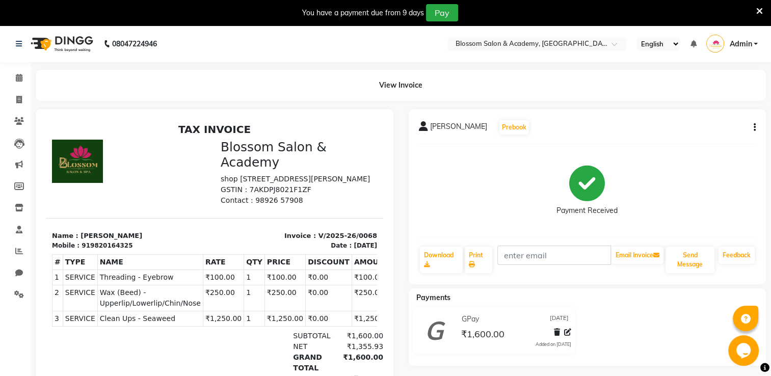
click at [752, 126] on button "button" at bounding box center [752, 127] width 6 height 11
click at [755, 126] on div "Ranu Prebook Payment Received Download Print Email Invoice Send Message Feedback" at bounding box center [588, 196] width 358 height 175
click at [754, 127] on icon "button" at bounding box center [754, 127] width 2 height 1
click at [677, 223] on div "Payment Received" at bounding box center [587, 190] width 337 height 76
click at [265, 164] on h3 "Blossom Salon & Academy" at bounding box center [299, 155] width 156 height 30
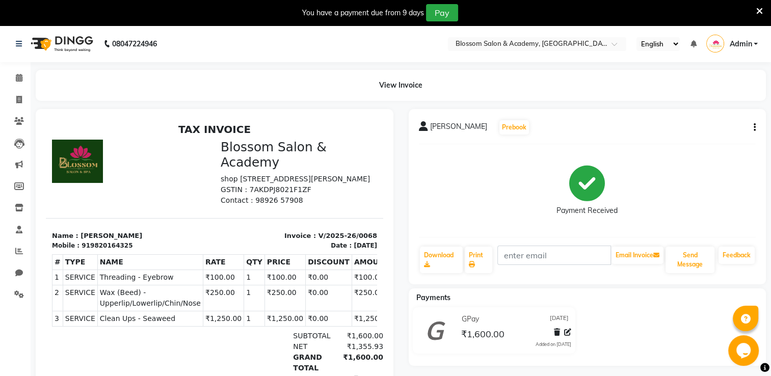
click at [263, 164] on h3 "Blossom Salon & Academy" at bounding box center [299, 155] width 156 height 30
click at [407, 85] on div "View Invoice" at bounding box center [401, 85] width 730 height 31
click at [390, 88] on div "View Invoice" at bounding box center [401, 85] width 730 height 31
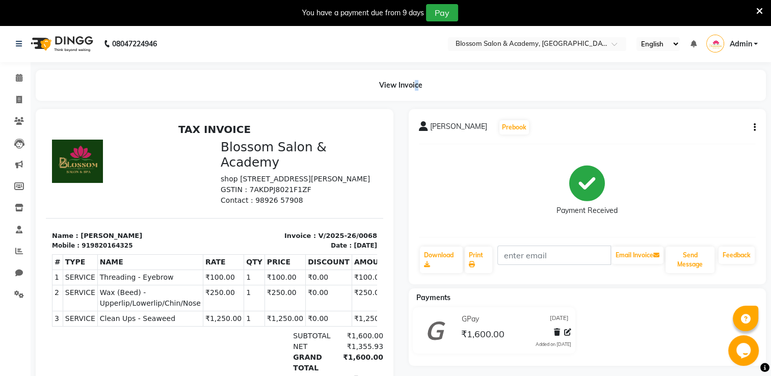
drag, startPoint x: 390, startPoint y: 88, endPoint x: 414, endPoint y: 89, distance: 24.0
click at [414, 89] on div "View Invoice" at bounding box center [401, 85] width 730 height 31
drag, startPoint x: 414, startPoint y: 89, endPoint x: 444, endPoint y: 104, distance: 34.2
click at [444, 104] on main "View Invoice Ranu Prebook Payment Received Download Print Email Invoice Send Me…" at bounding box center [401, 272] width 740 height 405
click at [382, 125] on div at bounding box center [214, 284] width 337 height 330
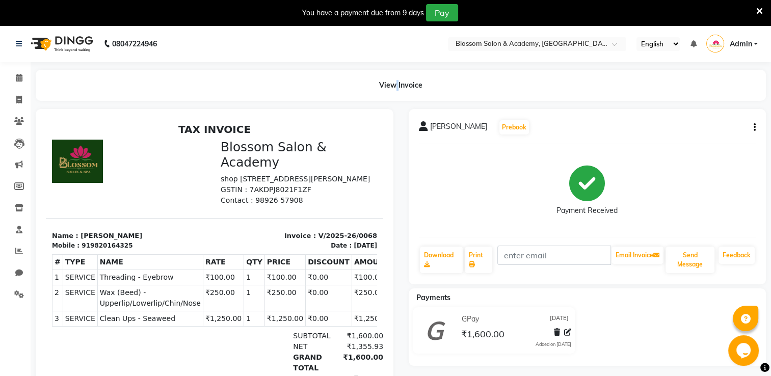
drag, startPoint x: 393, startPoint y: 77, endPoint x: 394, endPoint y: 87, distance: 9.8
click at [394, 87] on div "View Invoice" at bounding box center [401, 85] width 730 height 31
drag, startPoint x: 394, startPoint y: 87, endPoint x: 420, endPoint y: 94, distance: 26.5
click at [420, 94] on div "View Invoice" at bounding box center [401, 85] width 730 height 31
click at [328, 108] on main "View Invoice Ranu Prebook Payment Received Download Print Email Invoice Send Me…" at bounding box center [401, 272] width 740 height 405
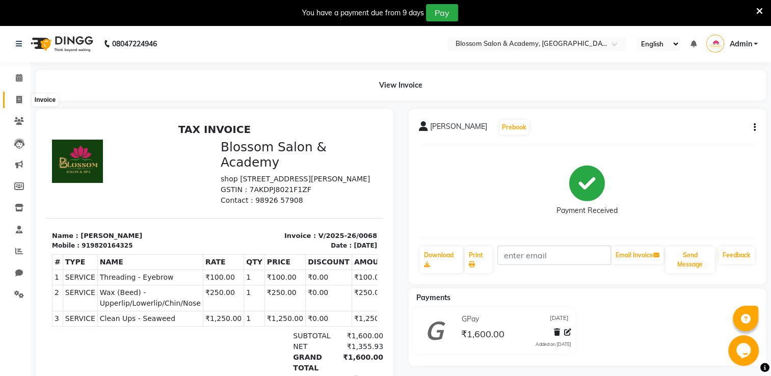
click at [16, 103] on icon at bounding box center [19, 100] width 6 height 8
select select "service"
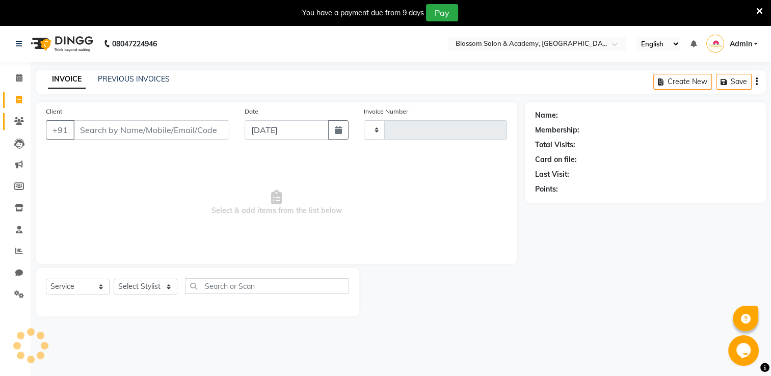
scroll to position [25, 0]
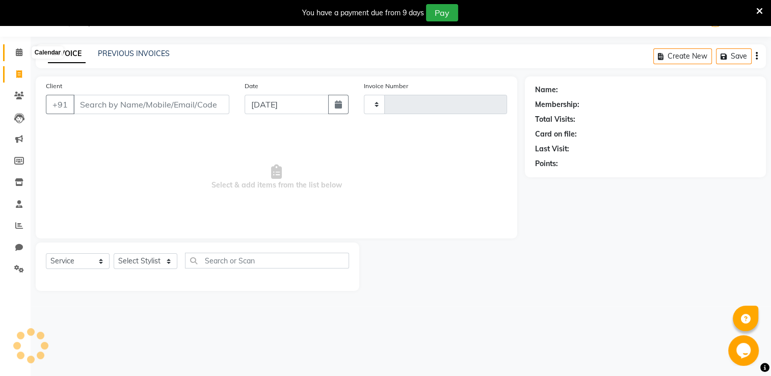
click at [18, 52] on icon at bounding box center [19, 52] width 7 height 8
